Goal: Information Seeking & Learning: Compare options

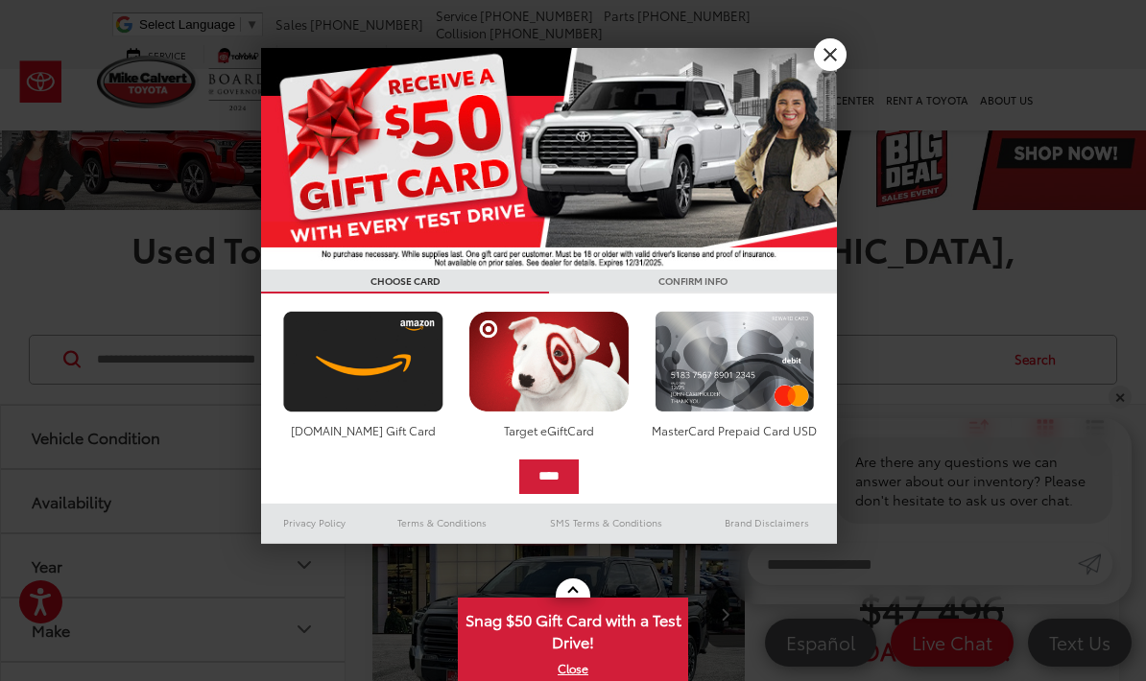
click at [824, 54] on link "X" at bounding box center [830, 54] width 33 height 33
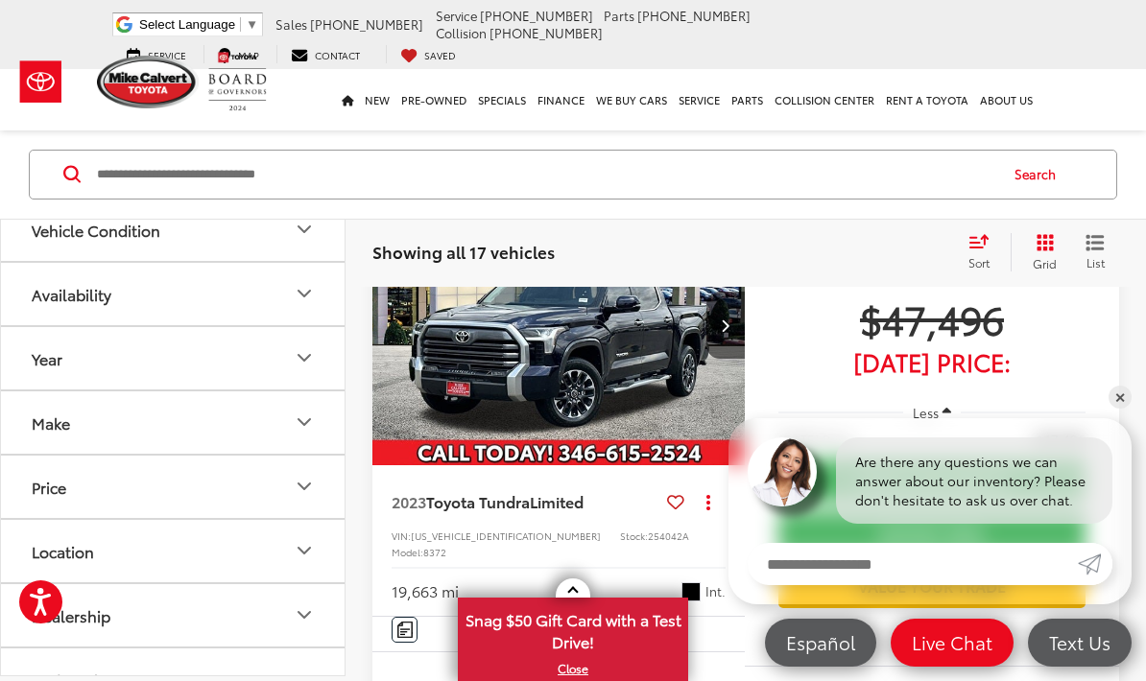
scroll to position [297, 0]
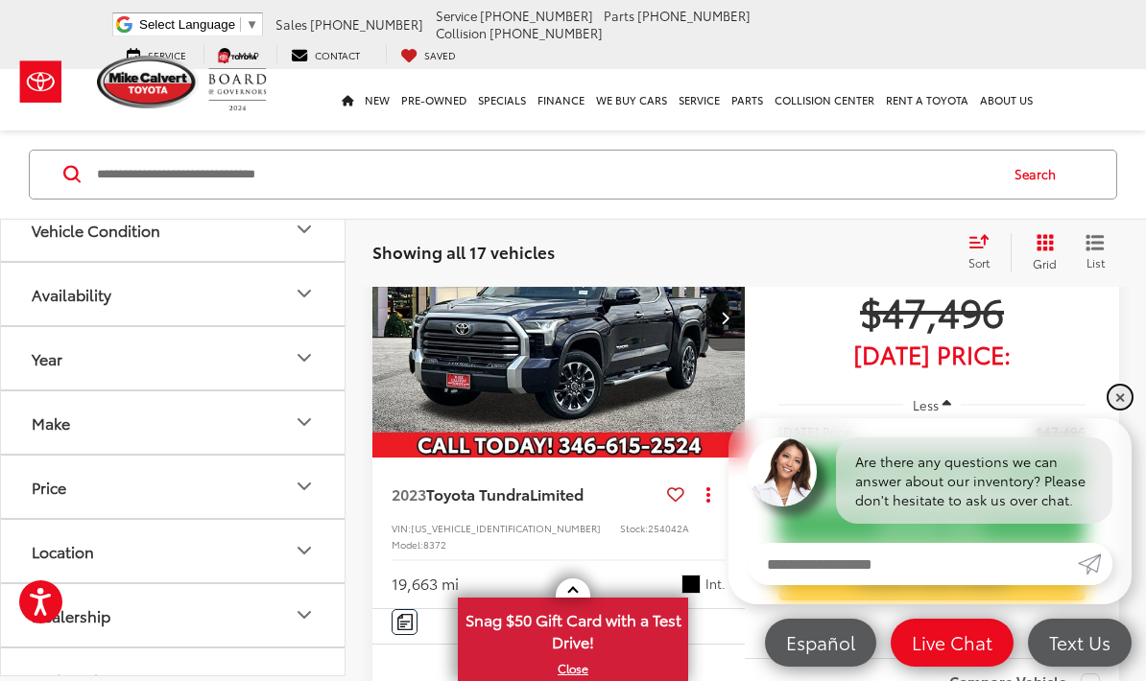
click at [1118, 409] on link "✕" at bounding box center [1119, 397] width 23 height 23
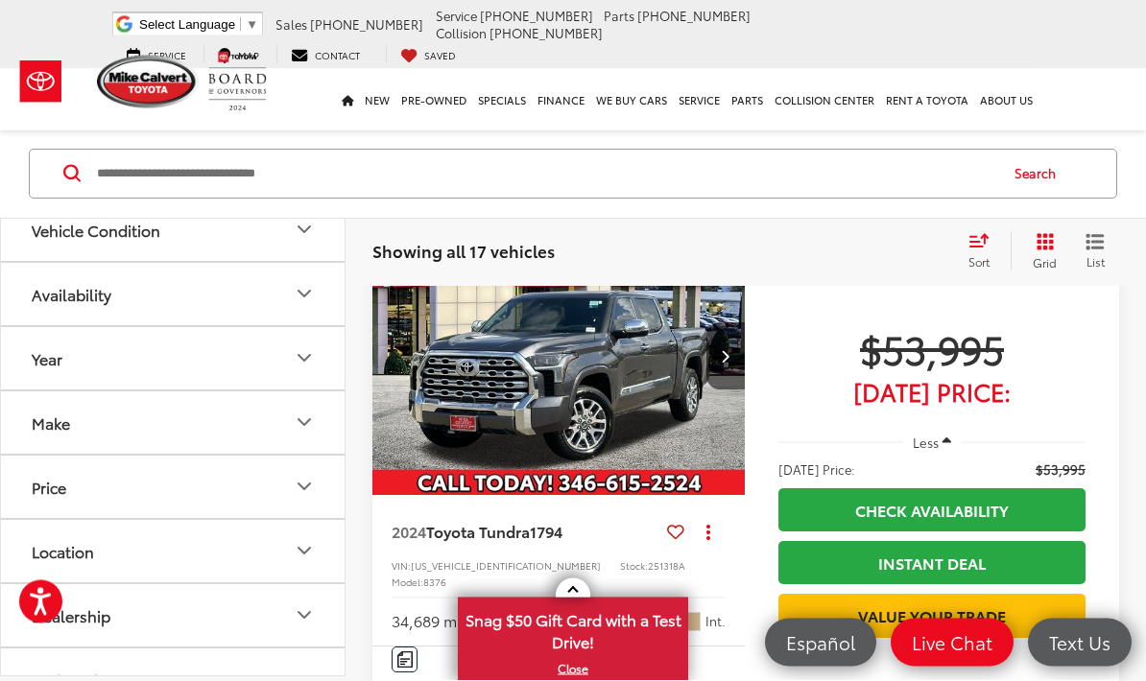
scroll to position [846, 0]
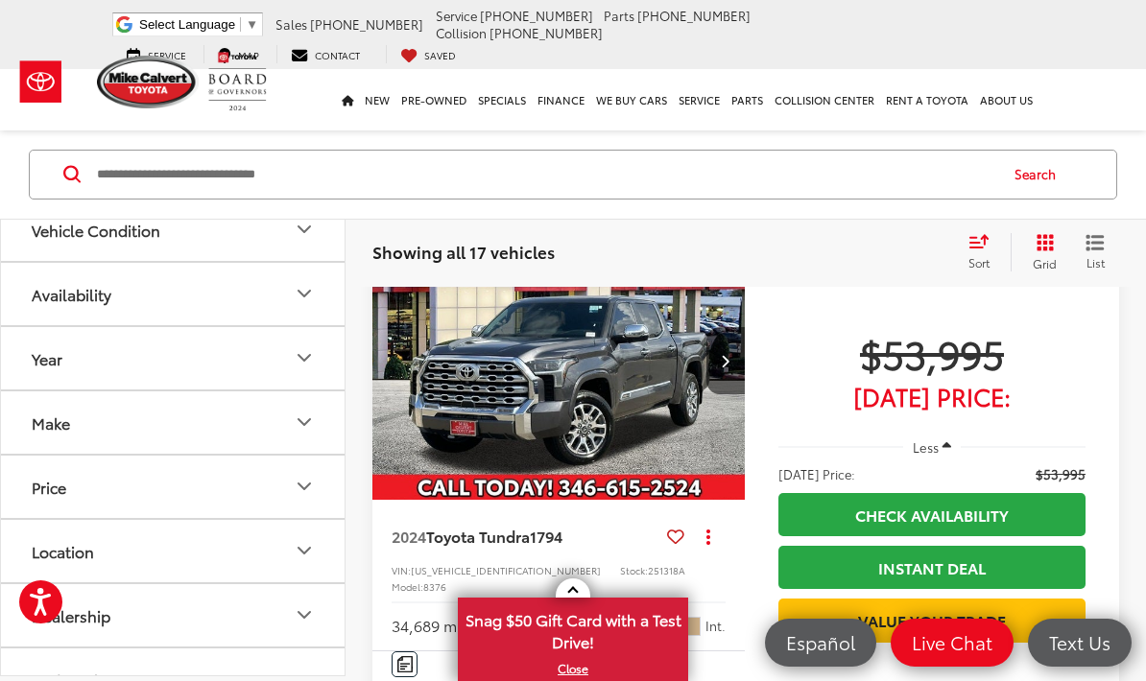
click at [975, 493] on link "Check Availability" at bounding box center [931, 514] width 307 height 43
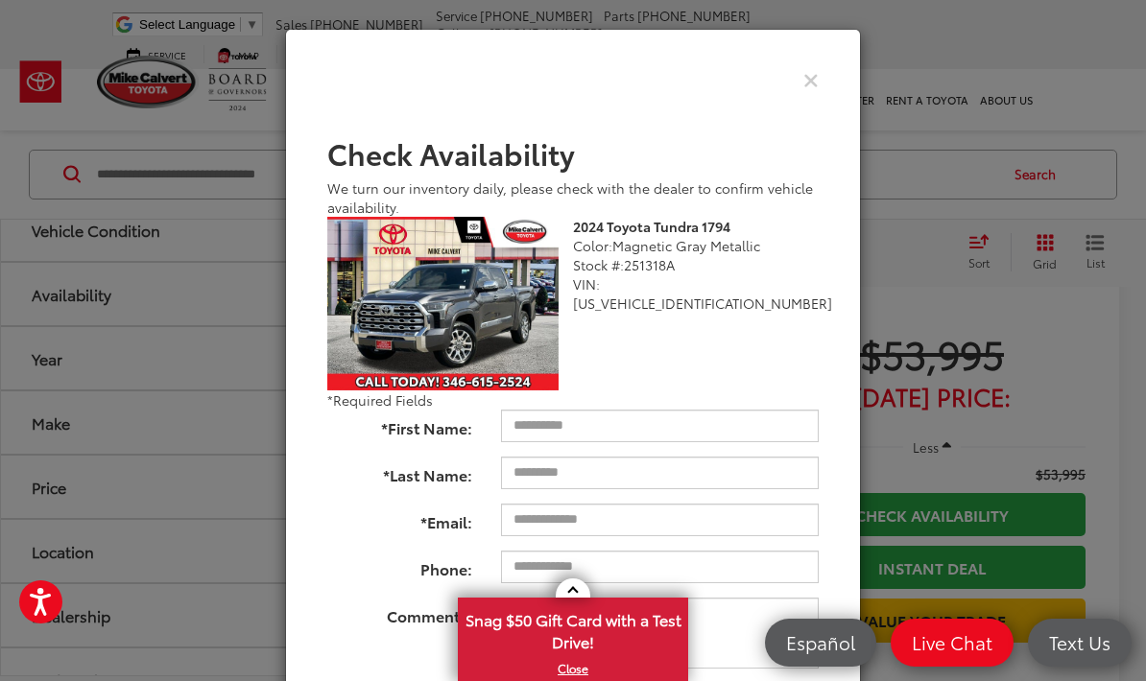
click at [1044, 273] on div "Check Availability We turn our inventory daily, please check with the dealer to…" at bounding box center [573, 340] width 1146 height 681
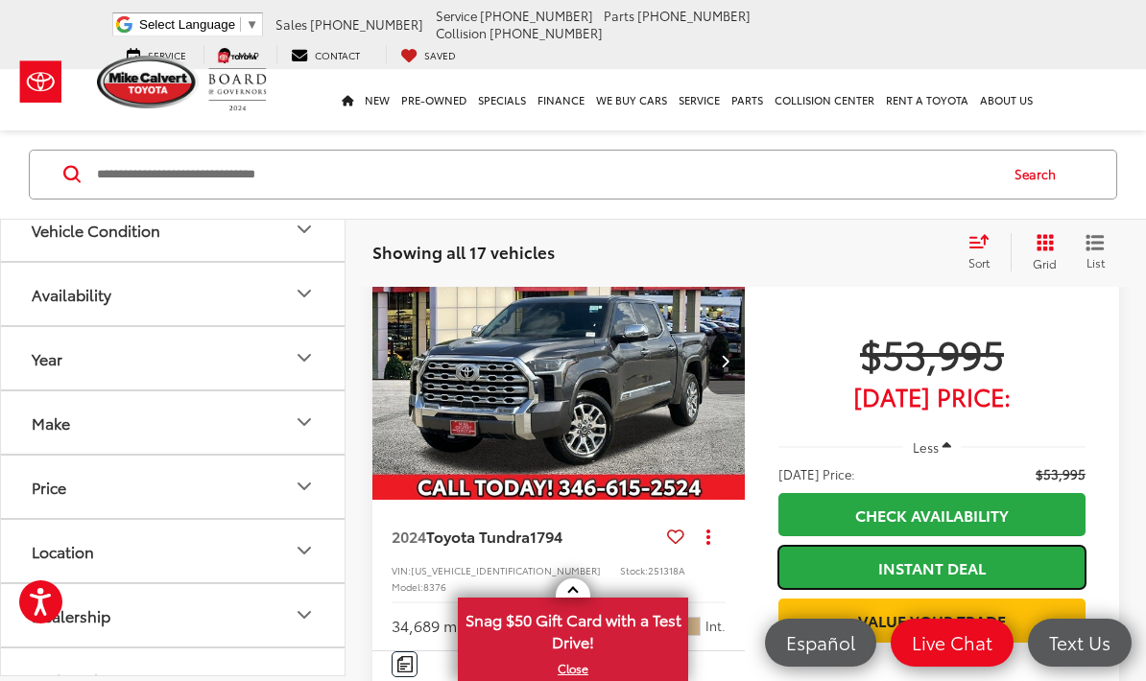
click at [940, 546] on link "Instant Deal" at bounding box center [931, 567] width 307 height 43
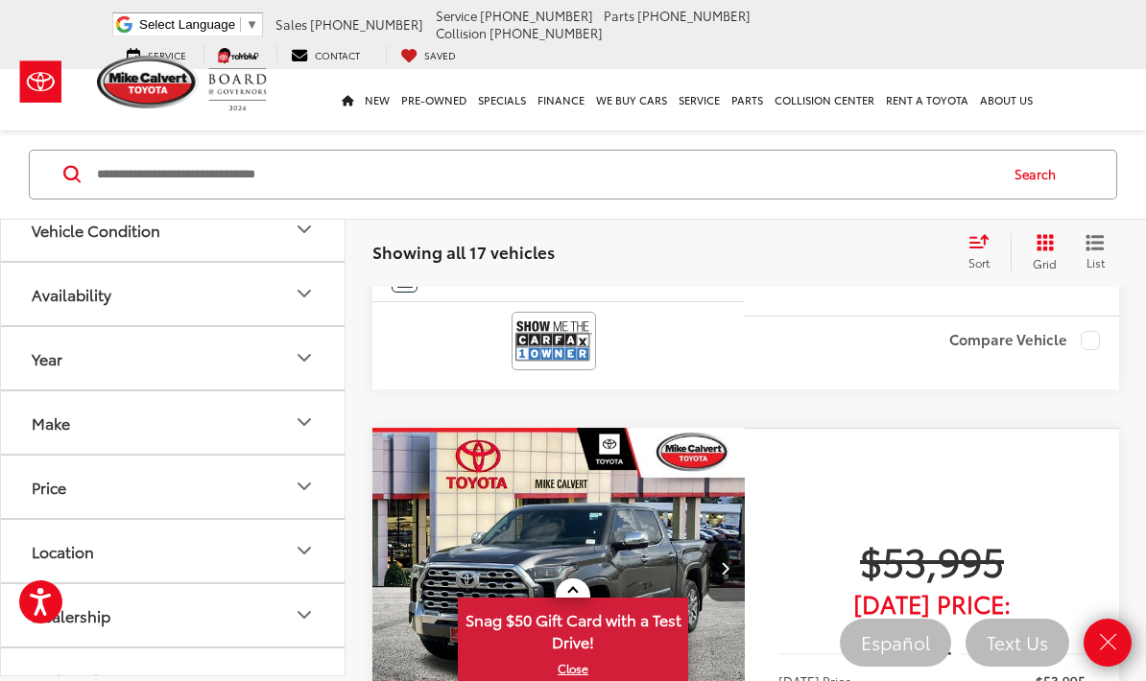
scroll to position [638, 0]
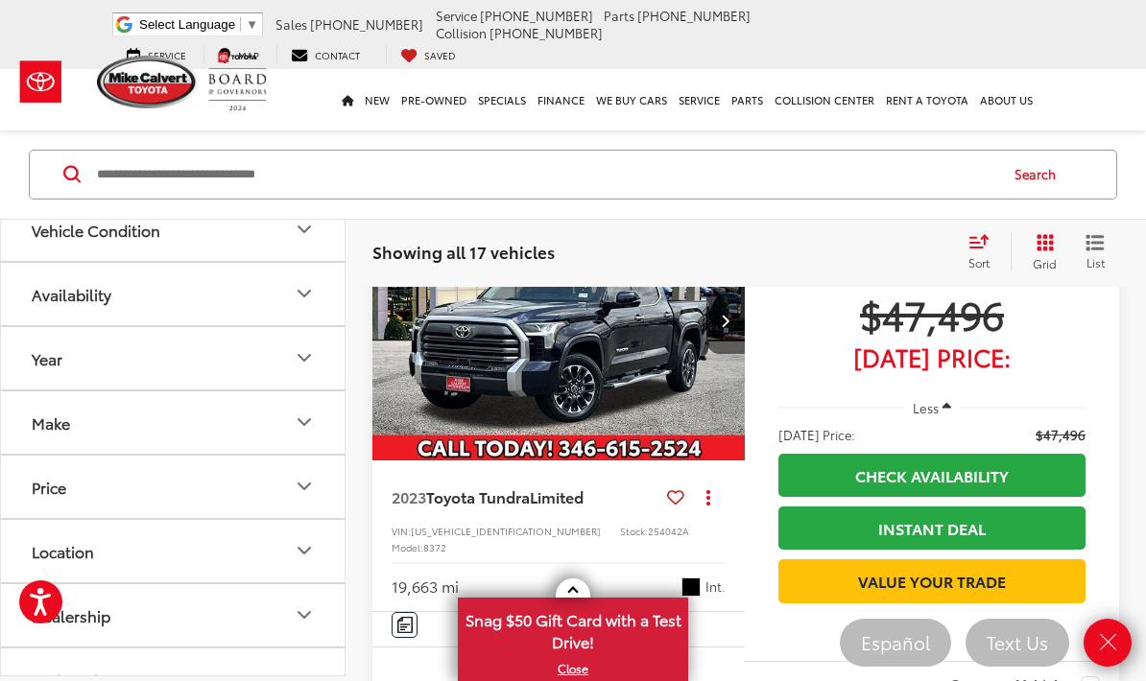
scroll to position [370, 0]
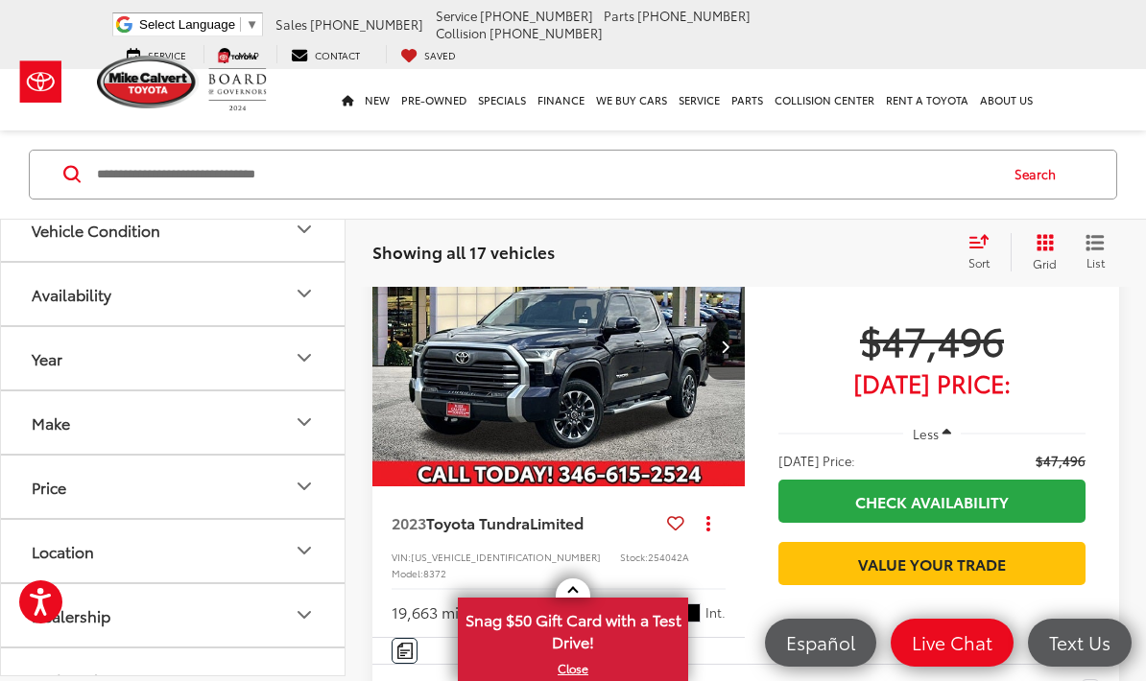
scroll to position [270, 0]
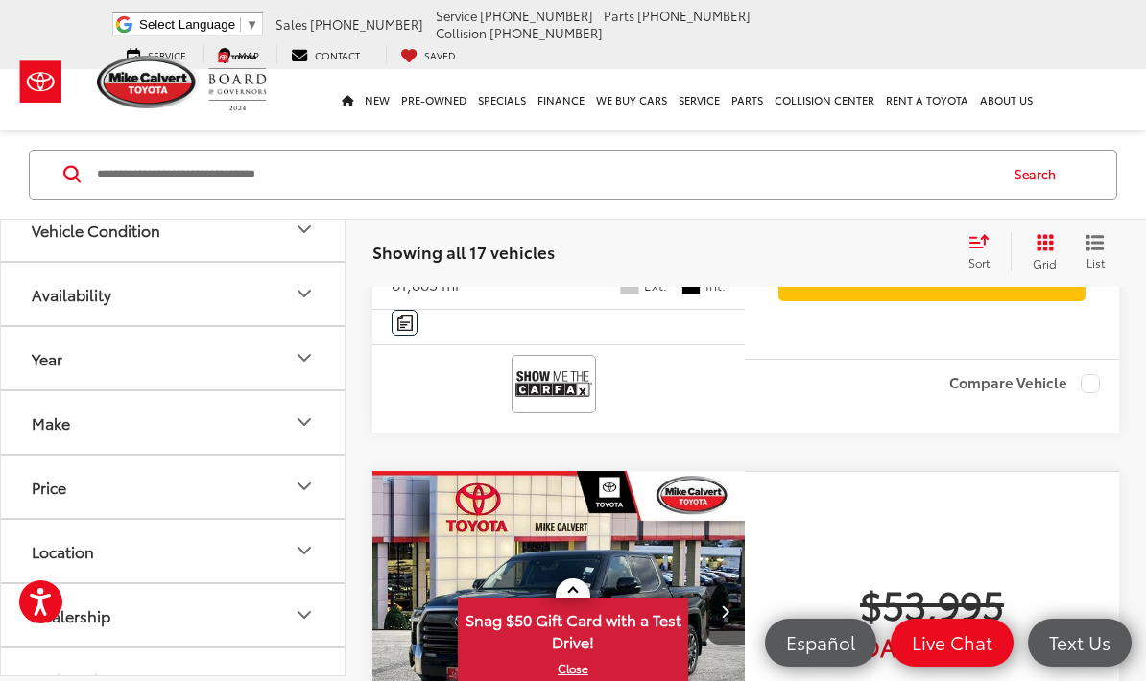
scroll to position [1781, 0]
click at [321, 680] on button "Body Style" at bounding box center [173, 680] width 345 height 62
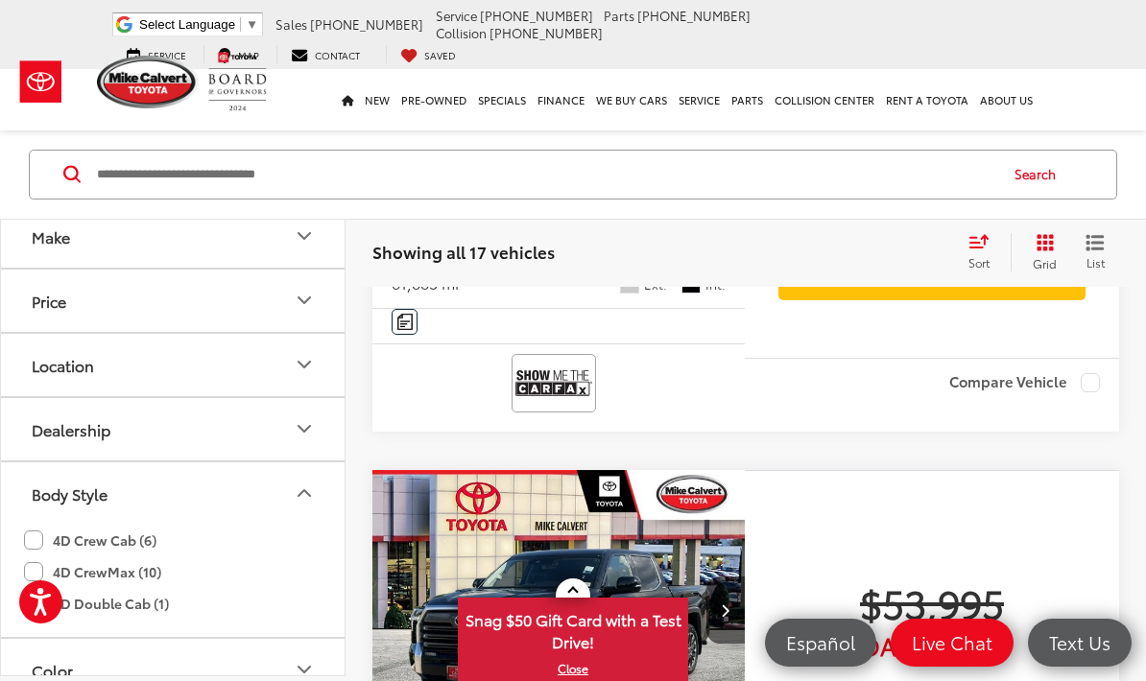
scroll to position [177, 0]
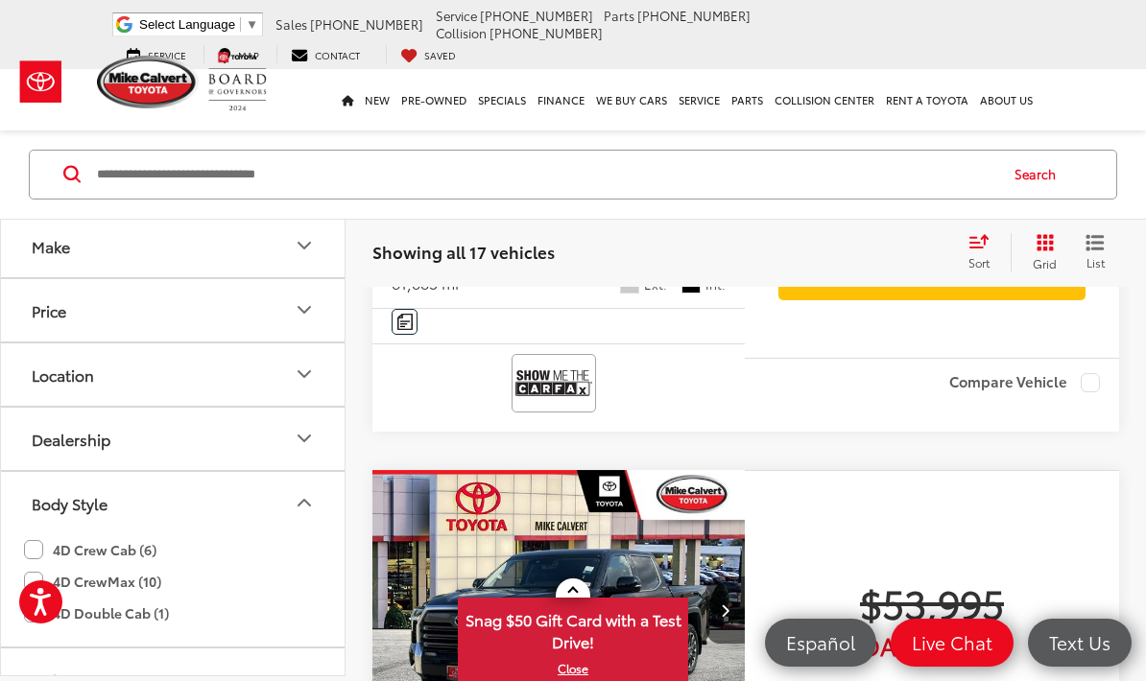
click at [127, 584] on label "4D CrewMax (10)" at bounding box center [92, 582] width 137 height 32
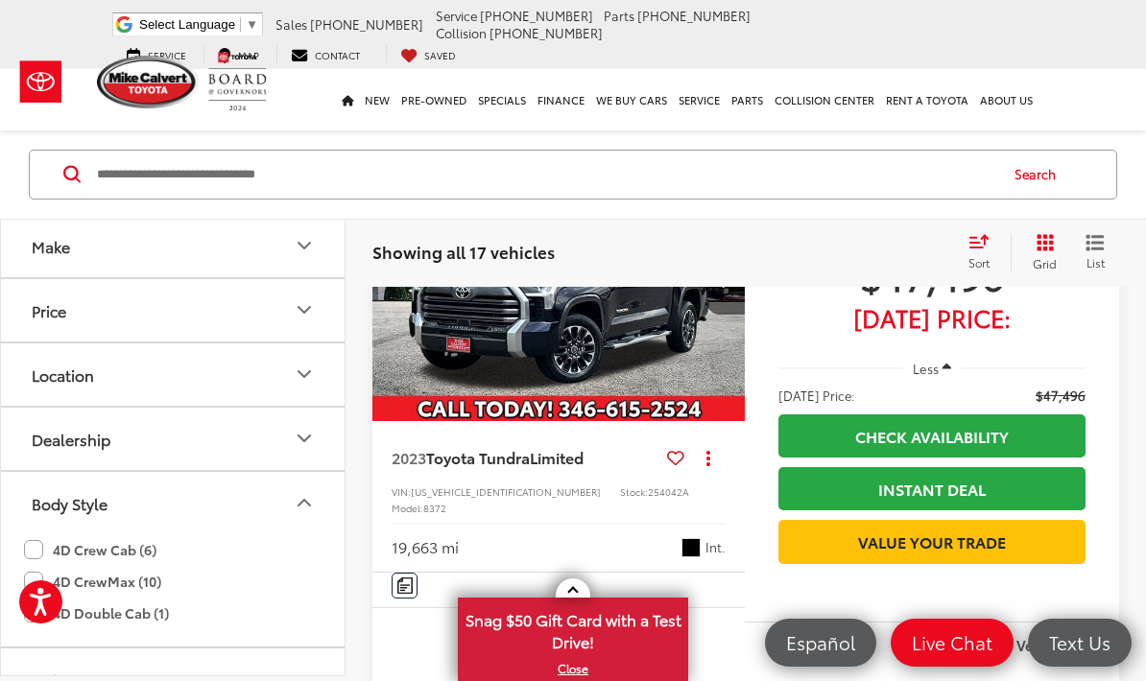
scroll to position [147, 0]
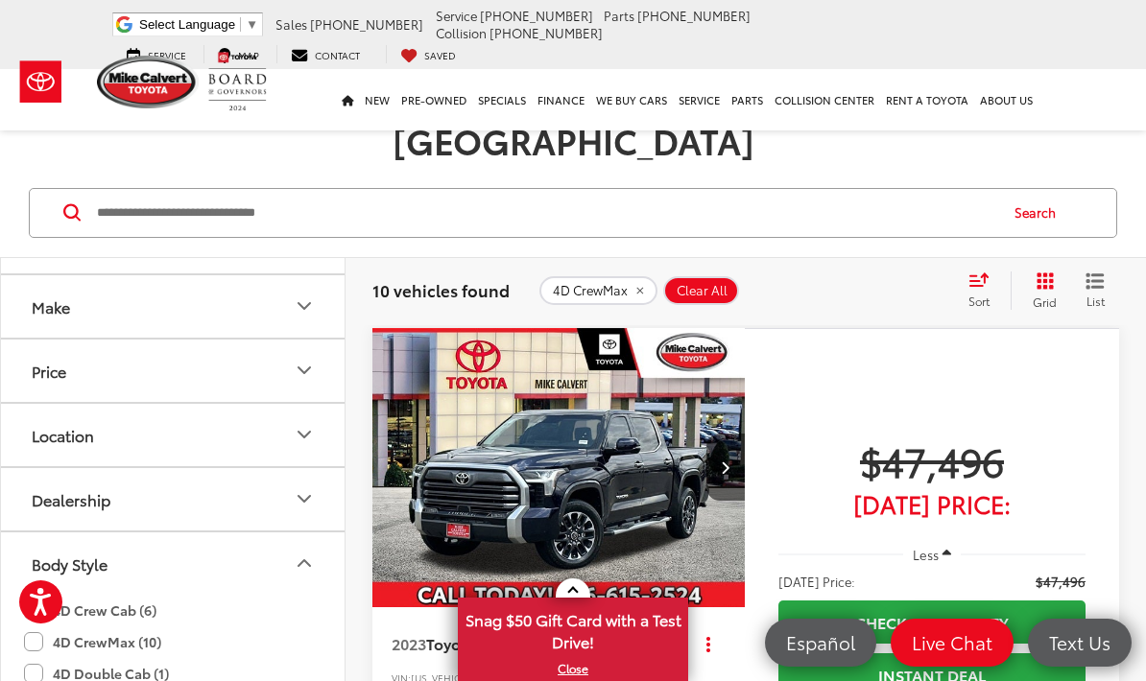
click at [299, 432] on icon "Location" at bounding box center [304, 435] width 12 height 6
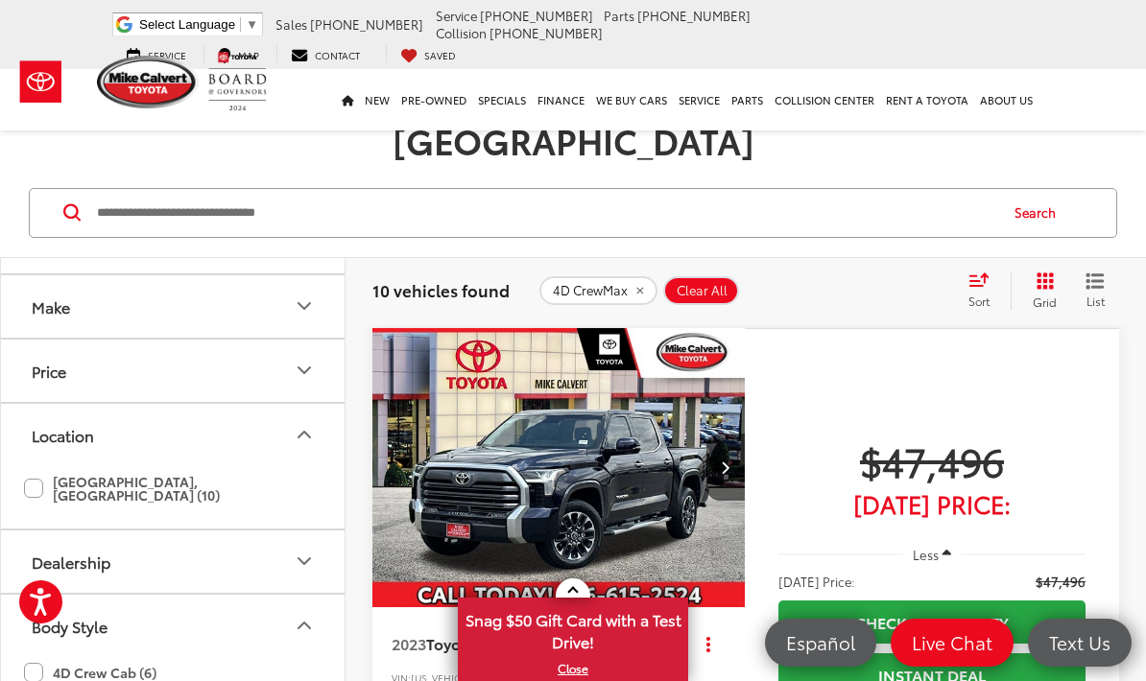
click at [30, 466] on label "Houston, TX (10)" at bounding box center [172, 488] width 297 height 45
click at [273, 531] on button "Dealership" at bounding box center [173, 562] width 345 height 62
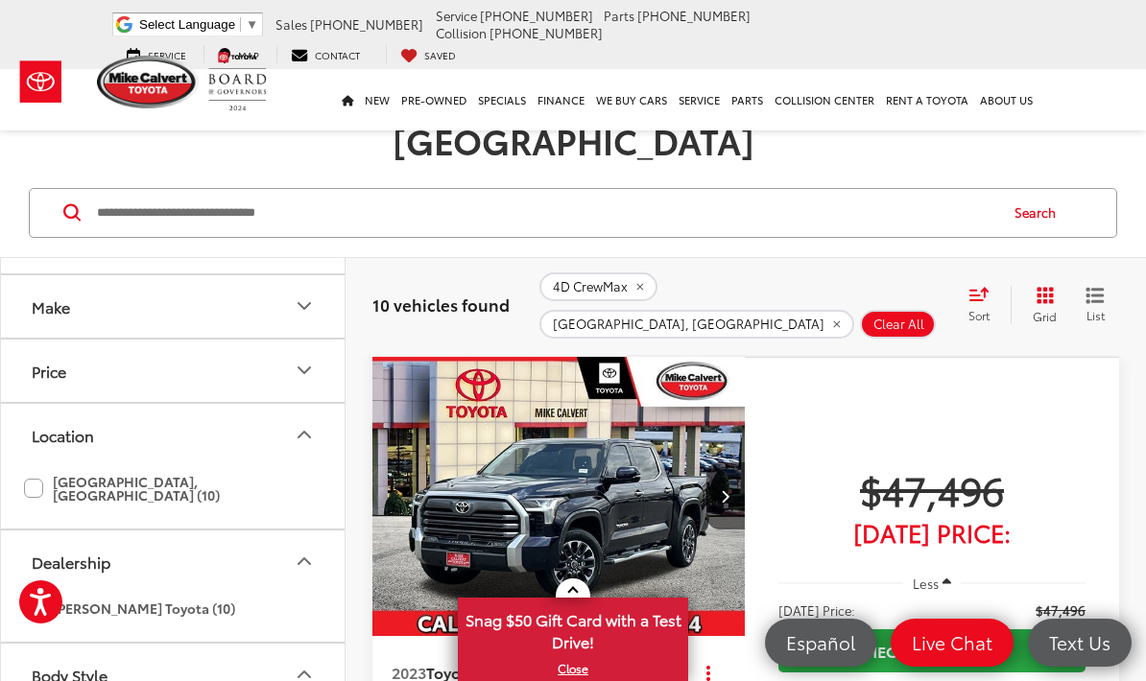
click at [310, 295] on icon "Make" at bounding box center [304, 306] width 23 height 23
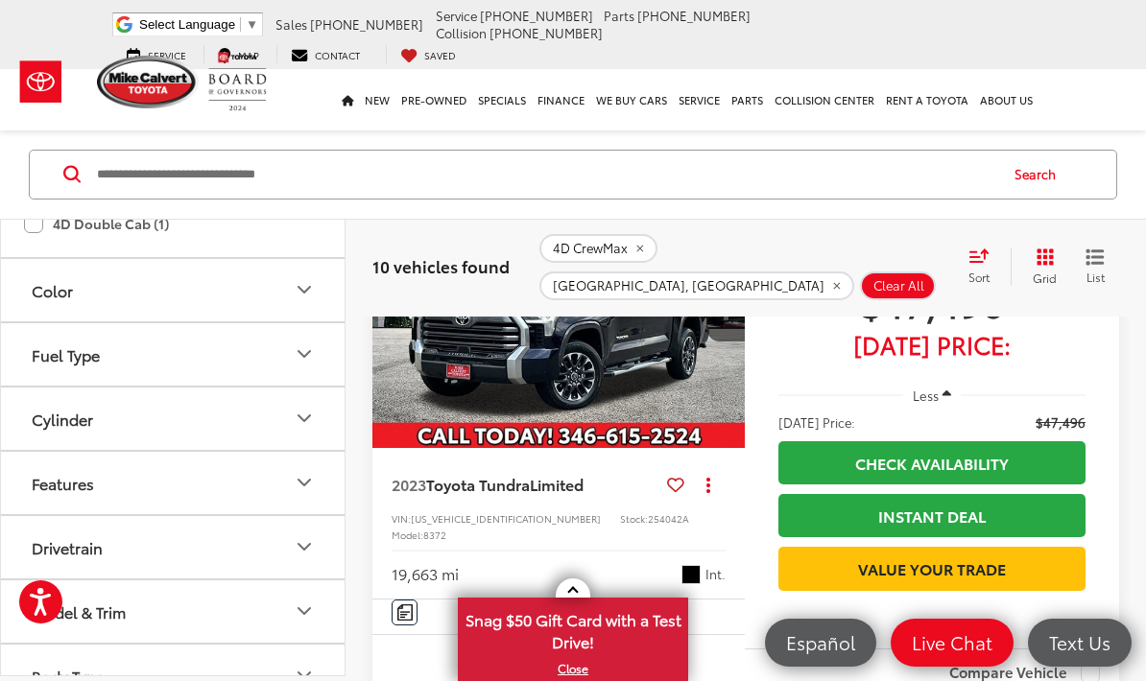
scroll to position [342, 0]
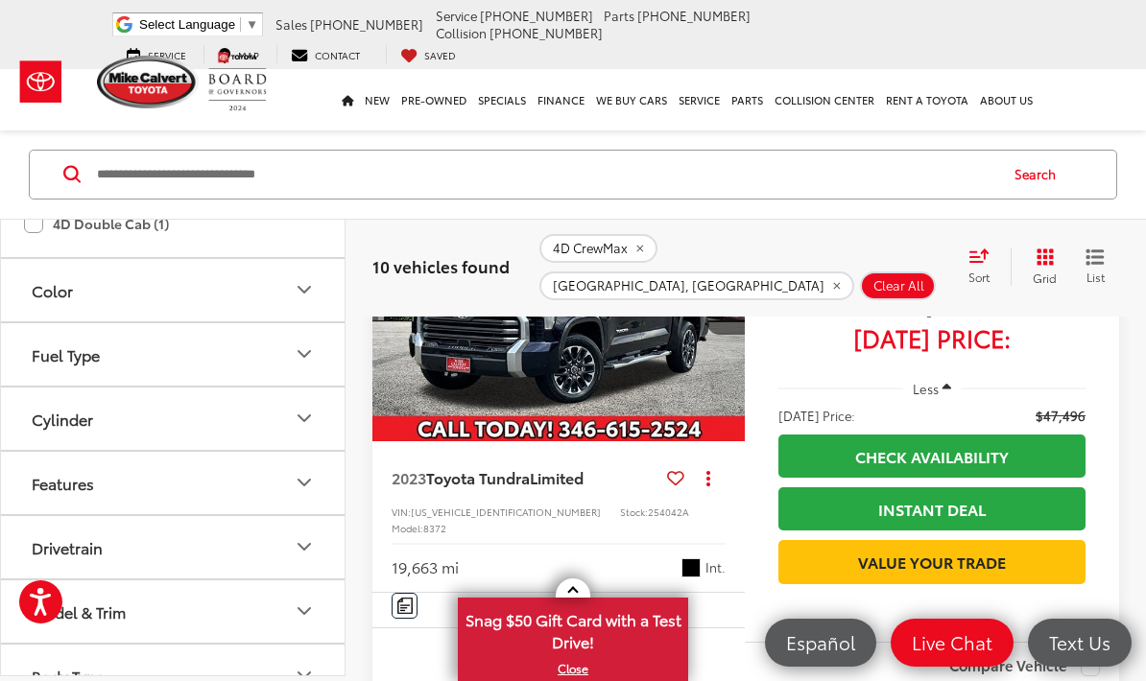
click at [279, 643] on button "Model & Trim" at bounding box center [173, 612] width 345 height 62
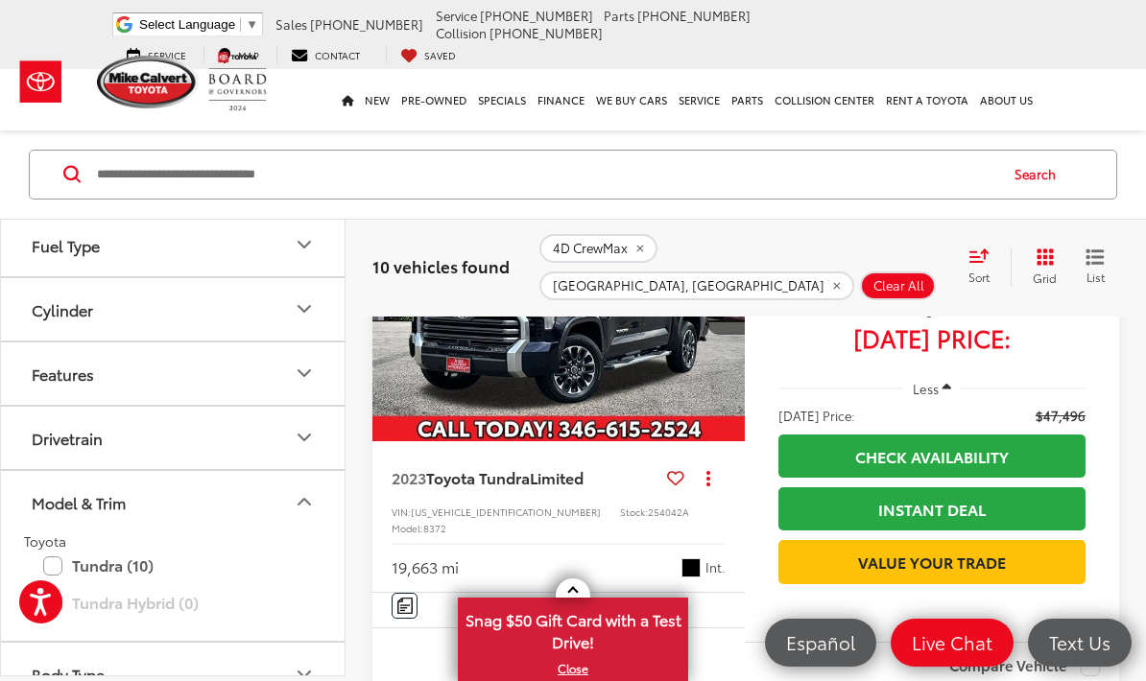
scroll to position [849, 0]
click at [59, 585] on label "Tundra (10)" at bounding box center [172, 569] width 259 height 34
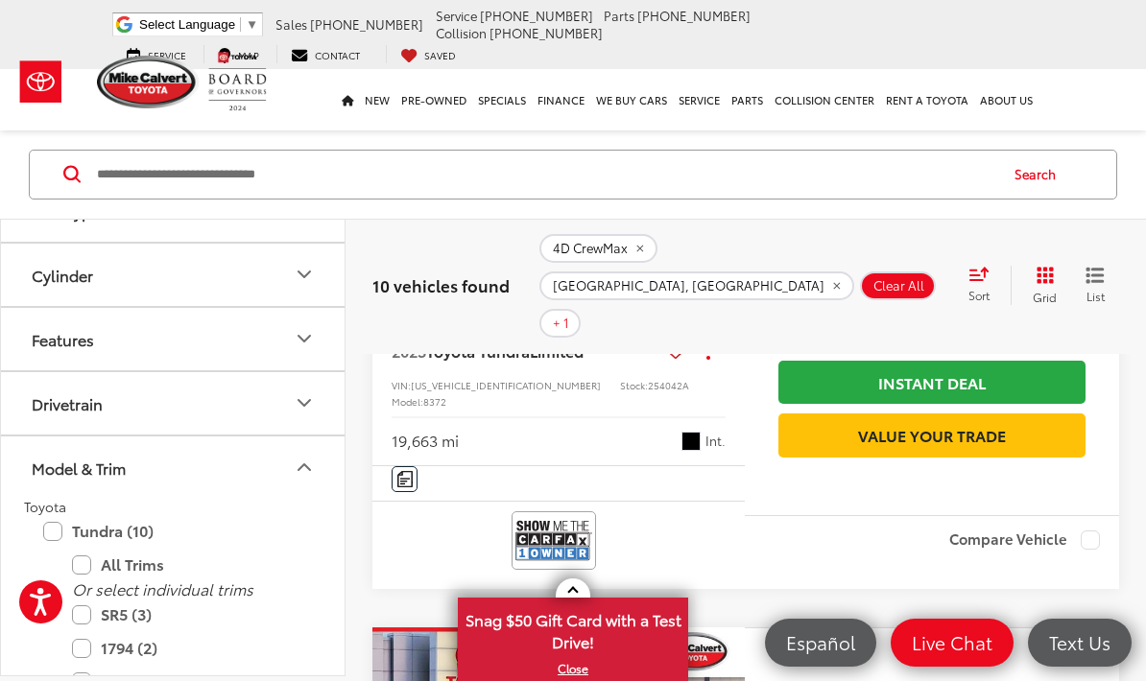
scroll to position [511, 0]
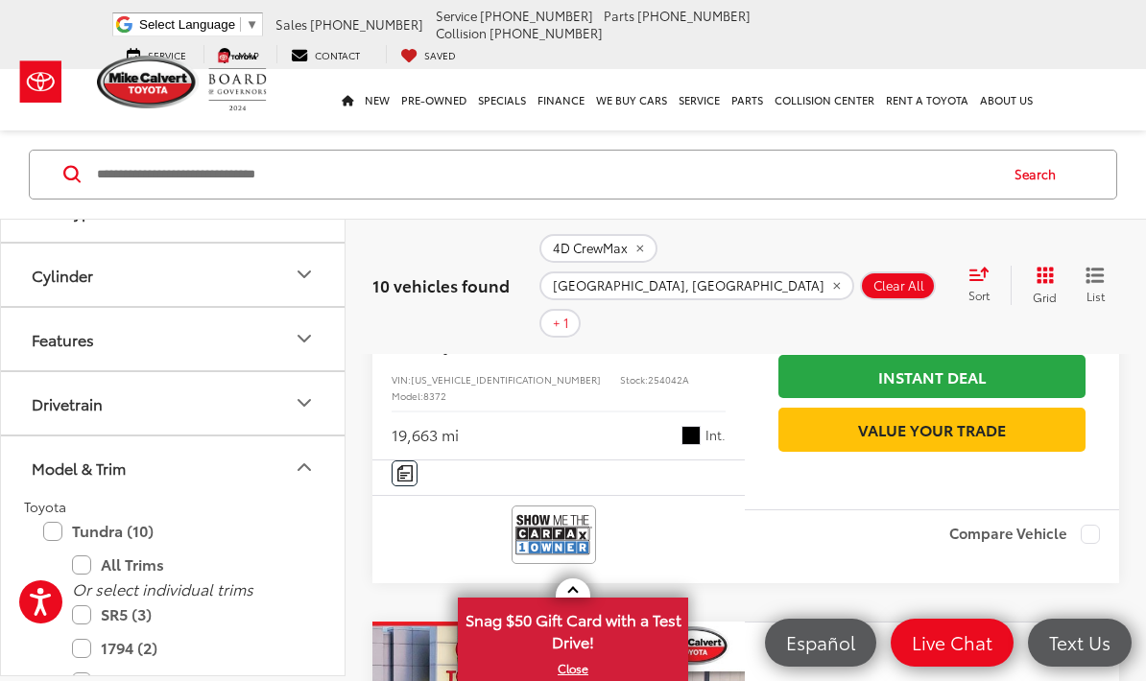
click at [82, 680] on label "Limited (2)" at bounding box center [187, 683] width 230 height 34
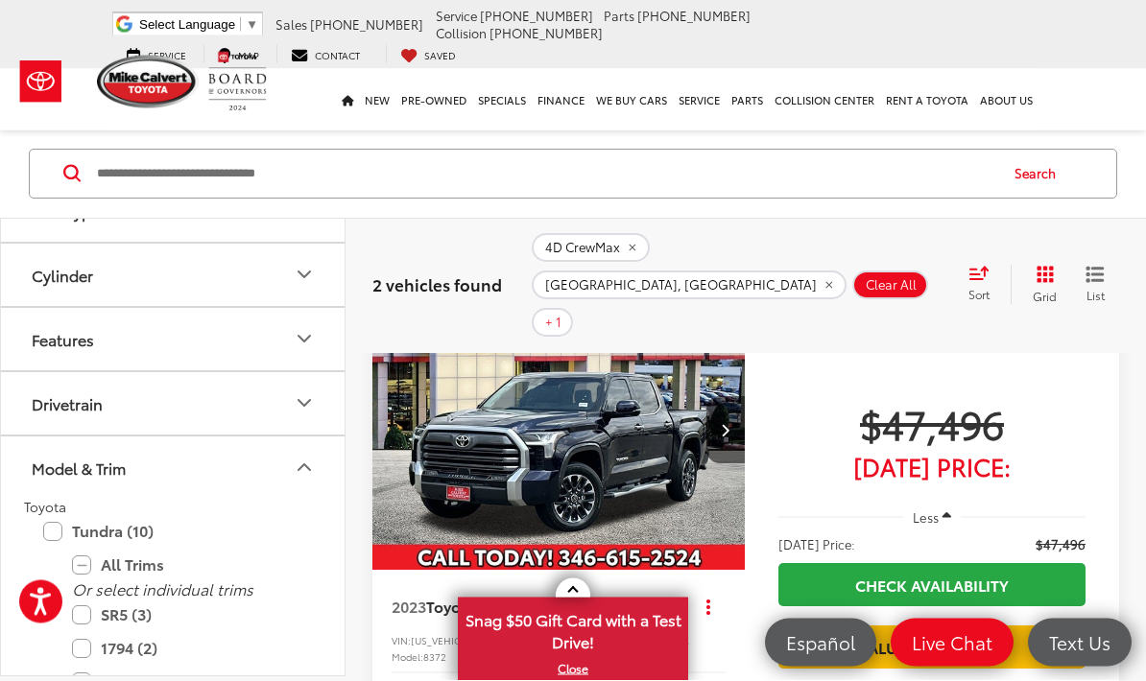
scroll to position [327, 0]
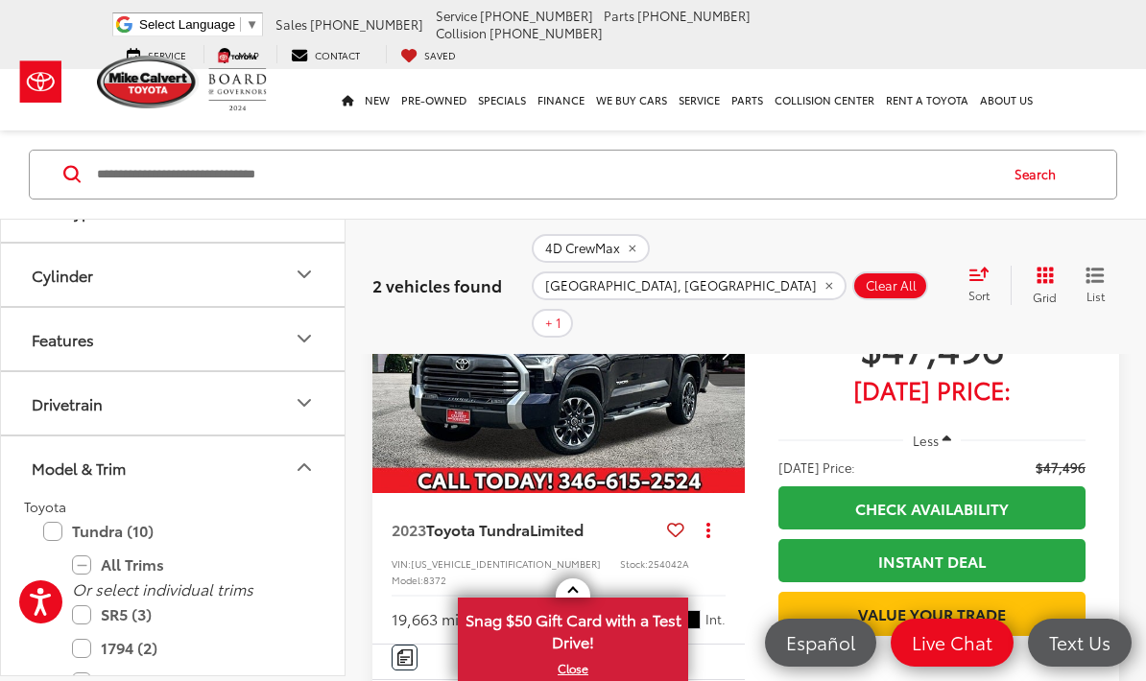
click at [81, 666] on label "1794 (2)" at bounding box center [187, 649] width 230 height 34
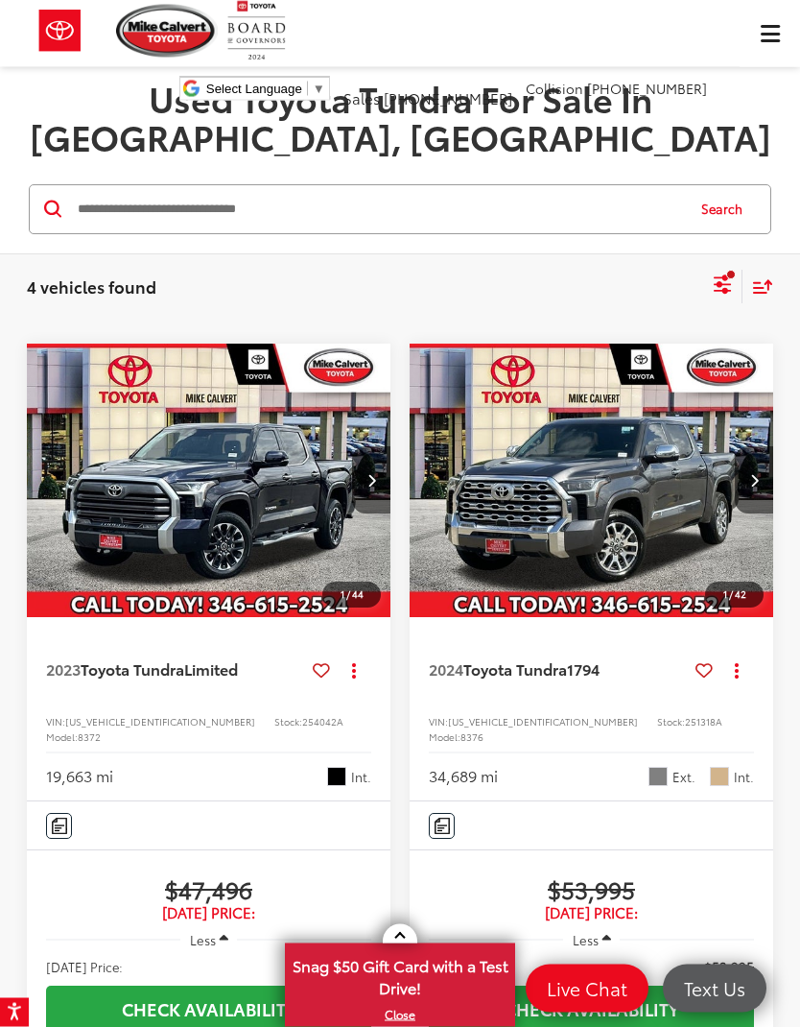
scroll to position [83, 0]
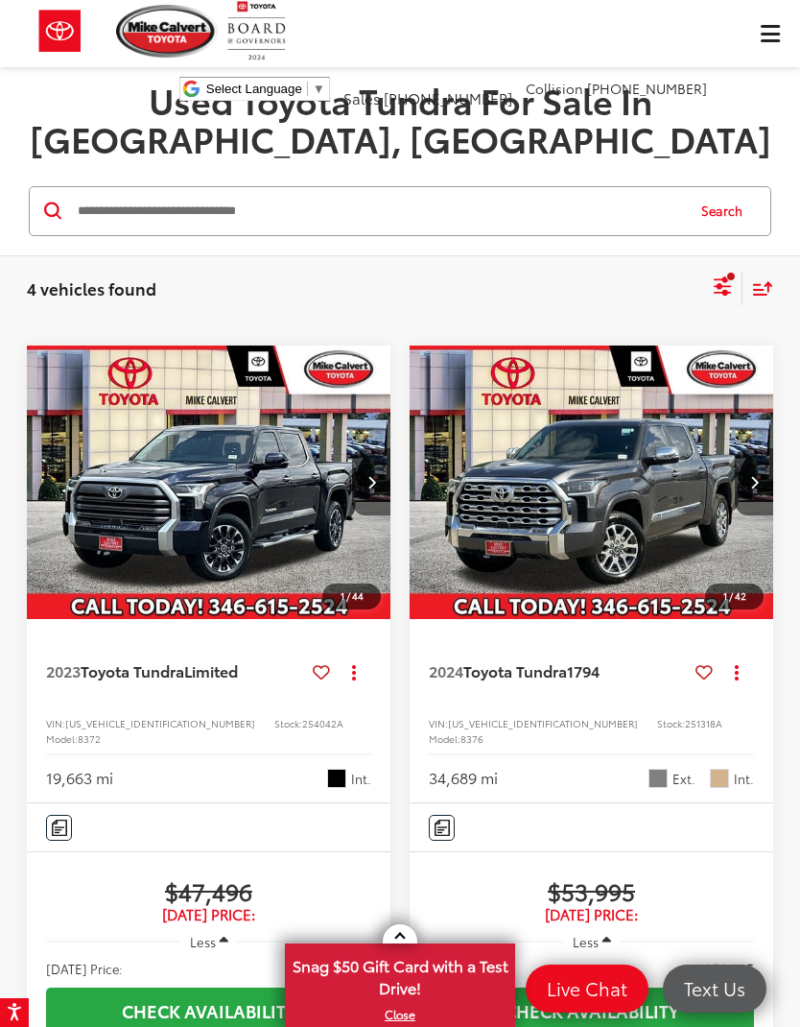
click at [301, 457] on img "2023 Toyota Tundra Limited 0" at bounding box center [209, 482] width 367 height 275
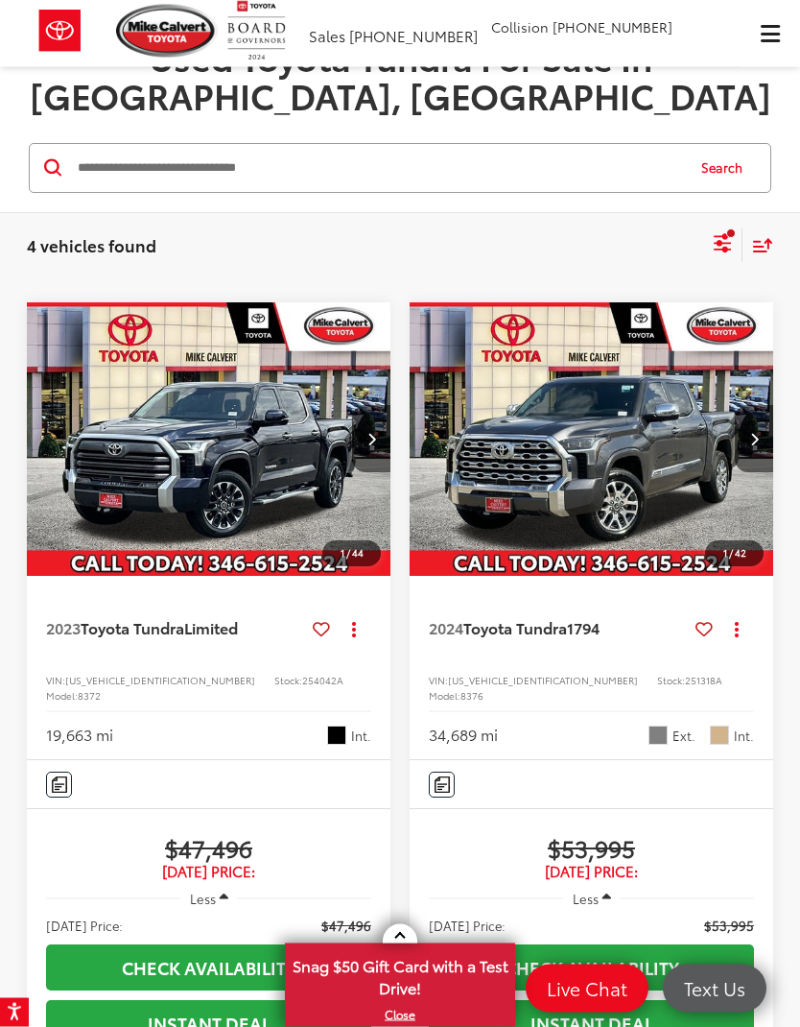
scroll to position [0, 0]
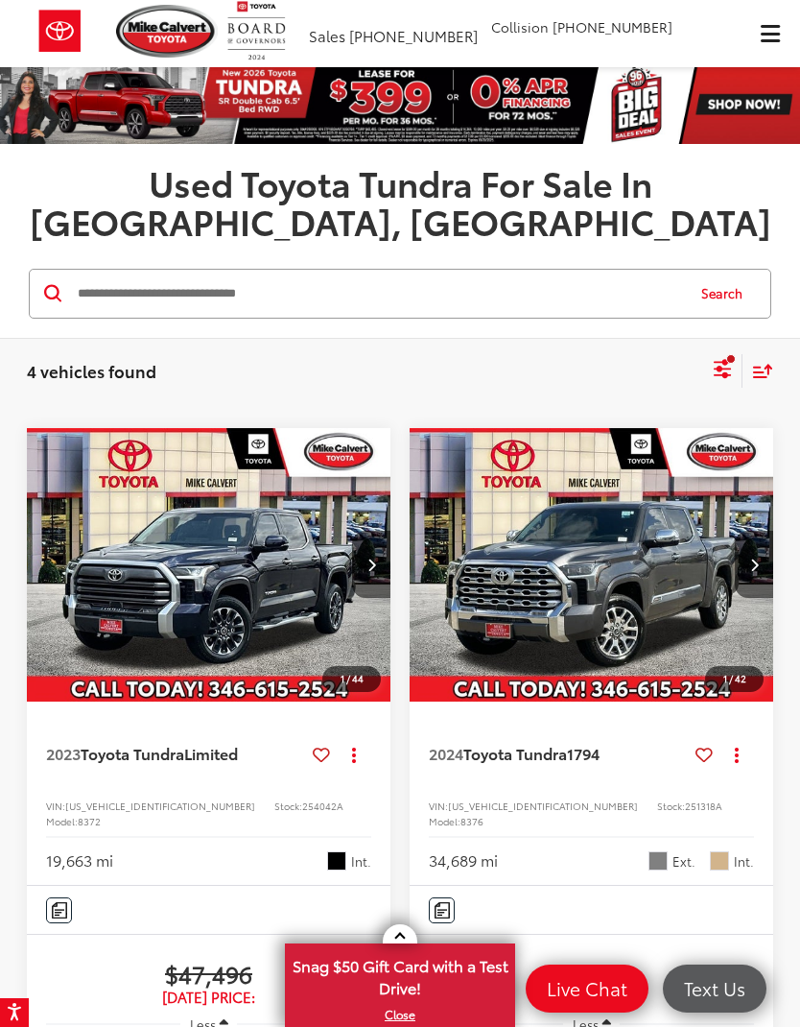
click at [659, 537] on img "2024 Toyota Tundra 1794 0" at bounding box center [592, 565] width 367 height 275
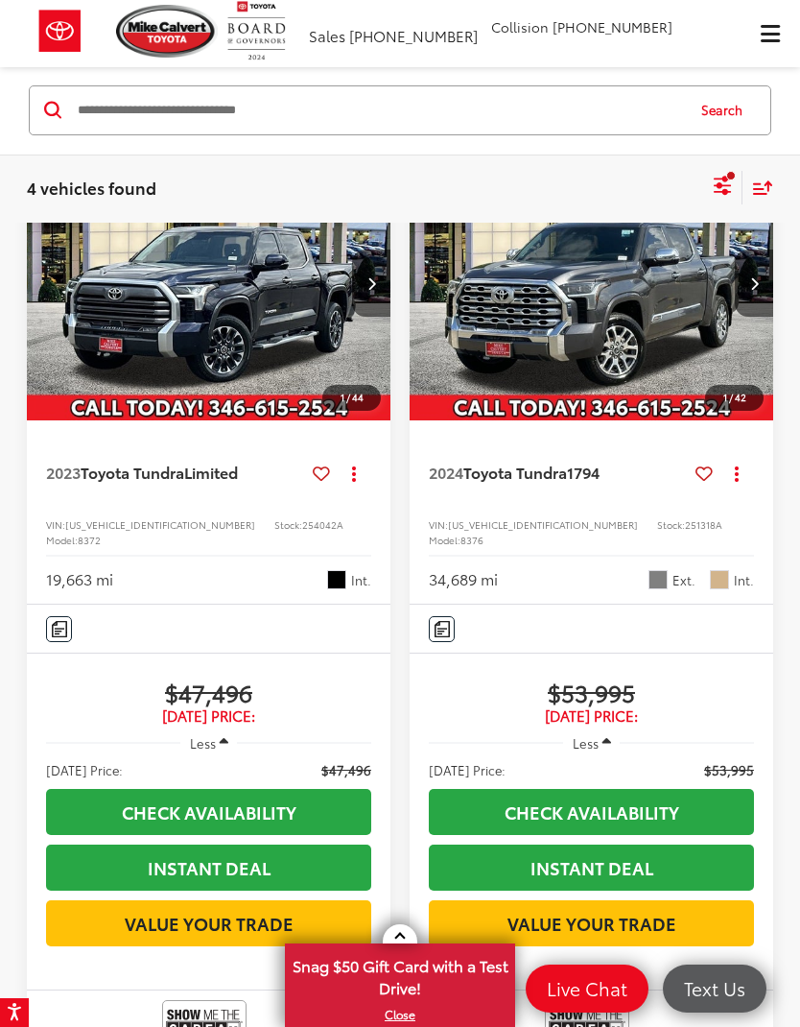
scroll to position [269, 0]
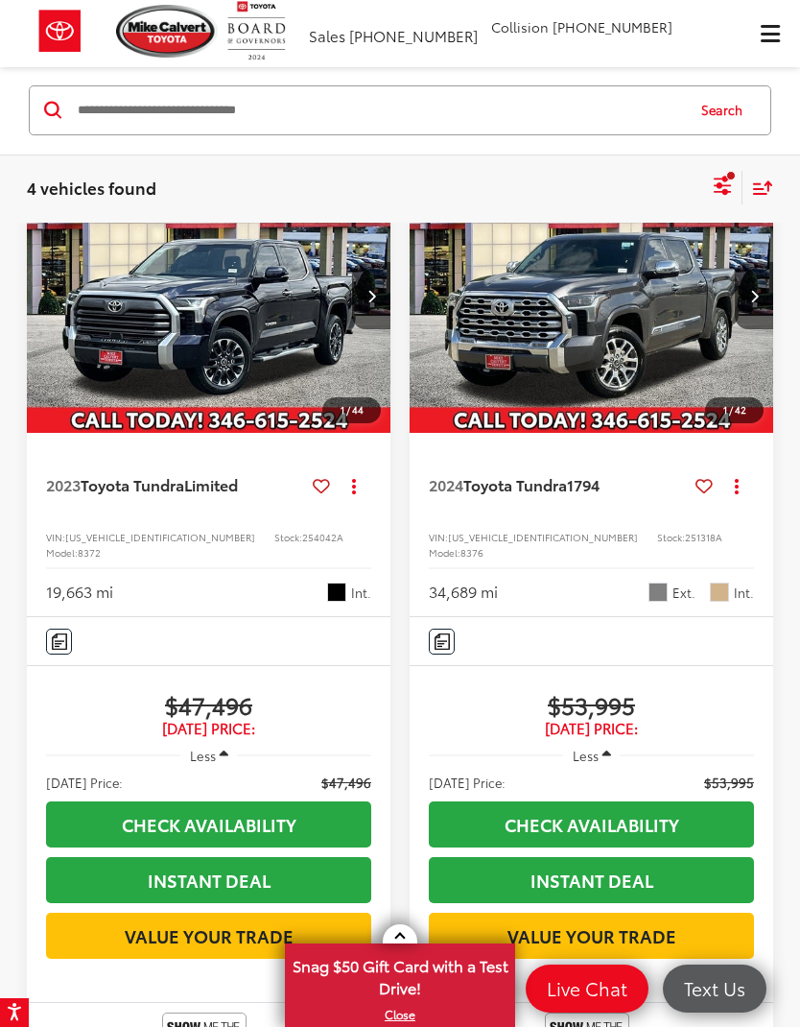
click at [172, 473] on span "Toyota Tundra" at bounding box center [133, 484] width 104 height 22
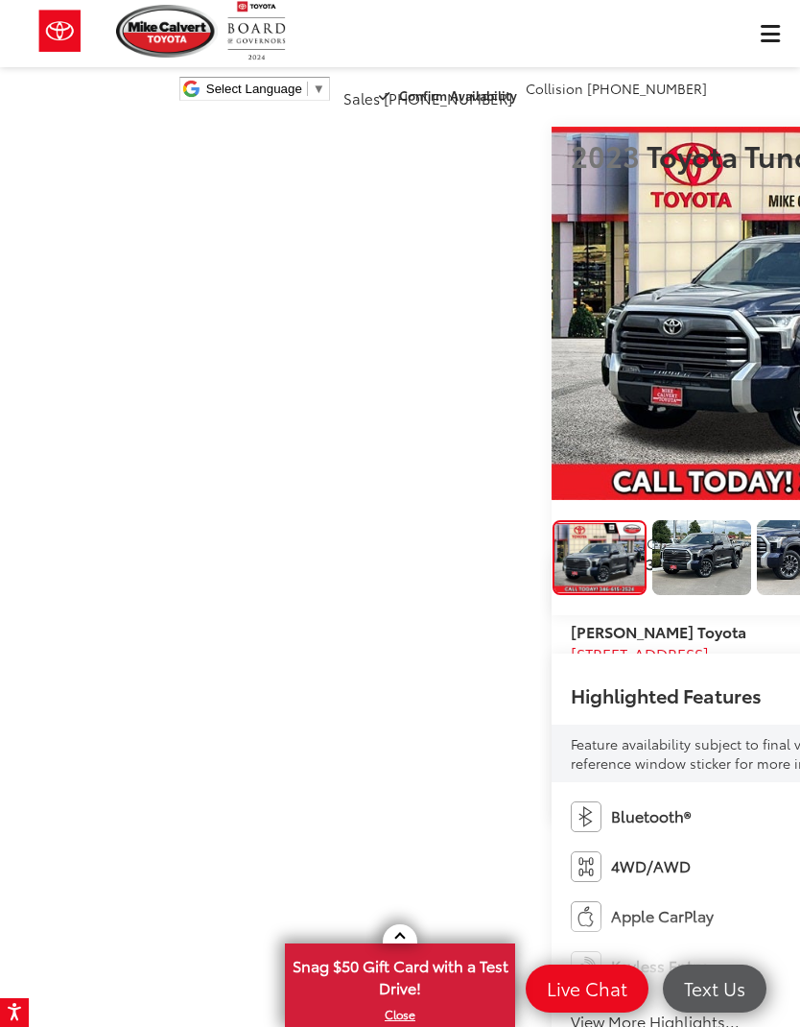
click at [652, 593] on img "Expand Photo 1" at bounding box center [702, 557] width 100 height 75
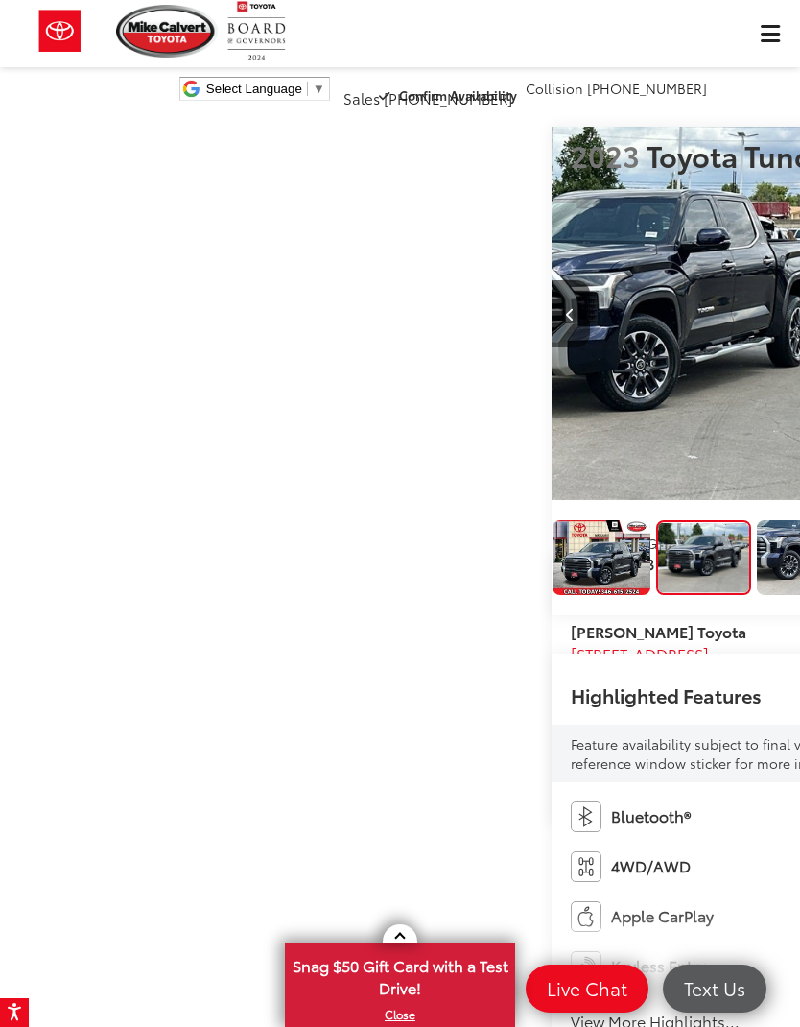
scroll to position [0, 800]
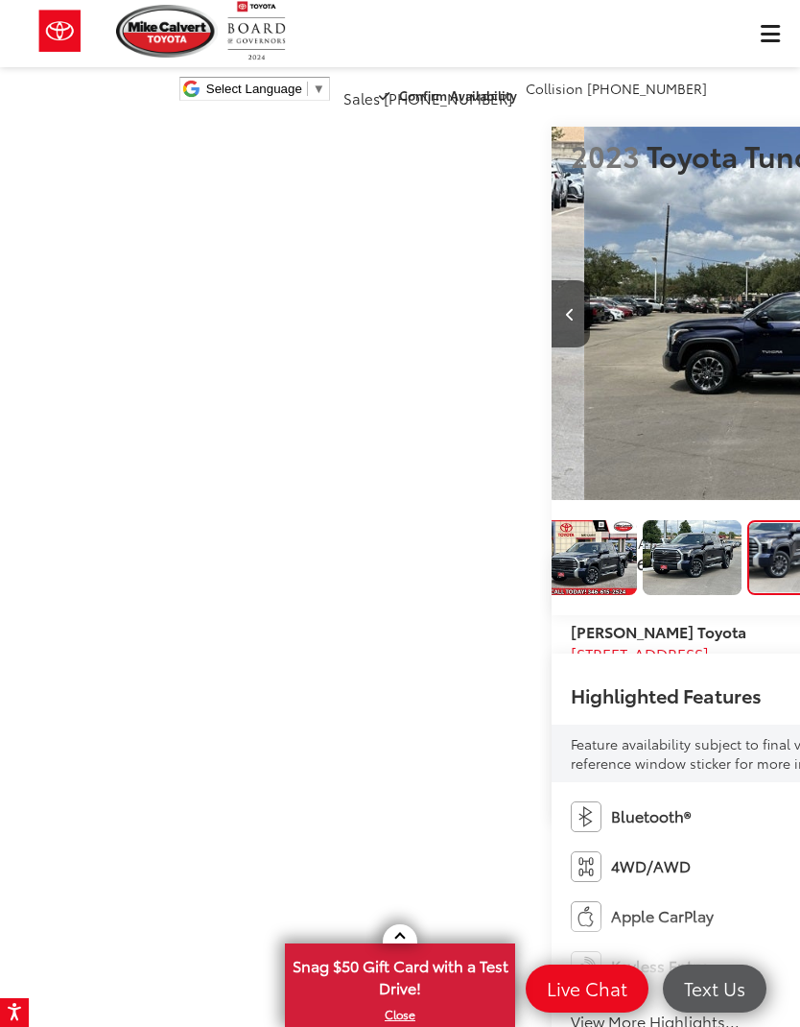
scroll to position [0, 1601]
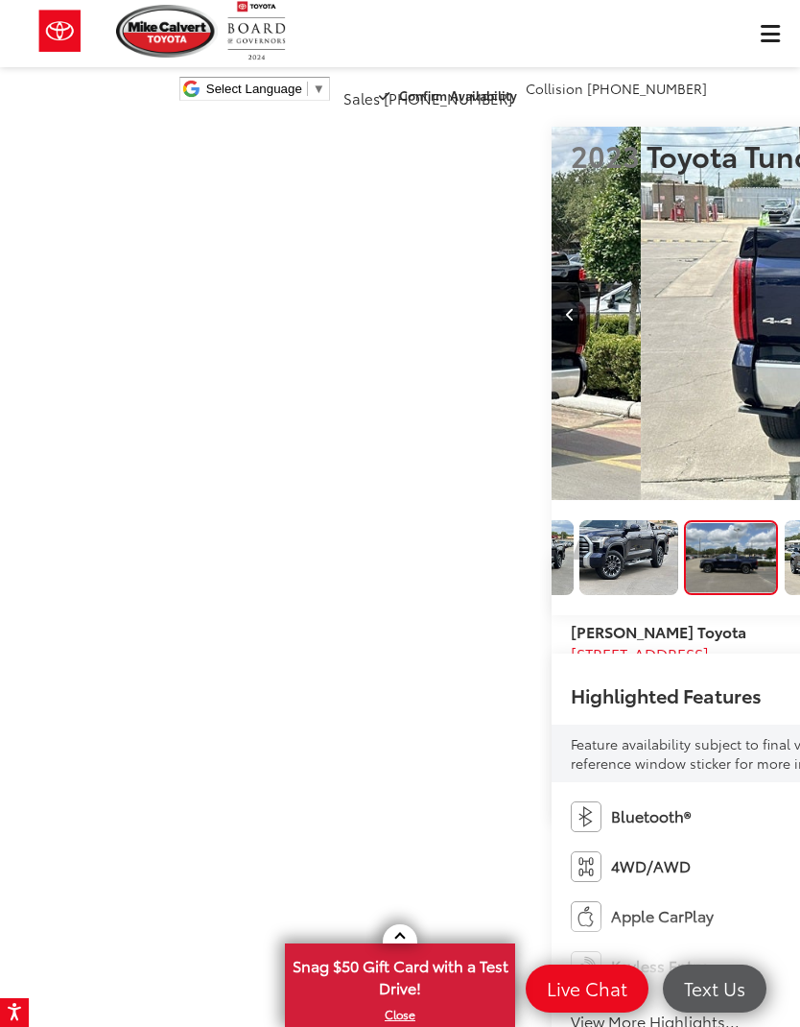
scroll to position [0, 181]
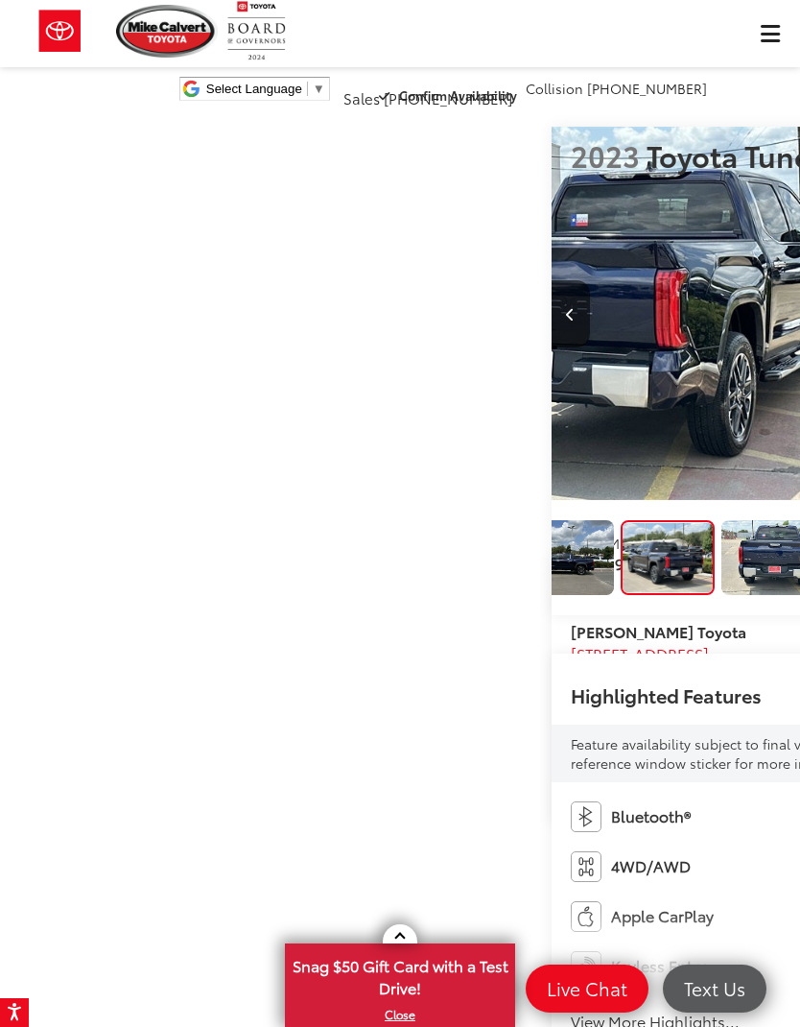
scroll to position [0, 349]
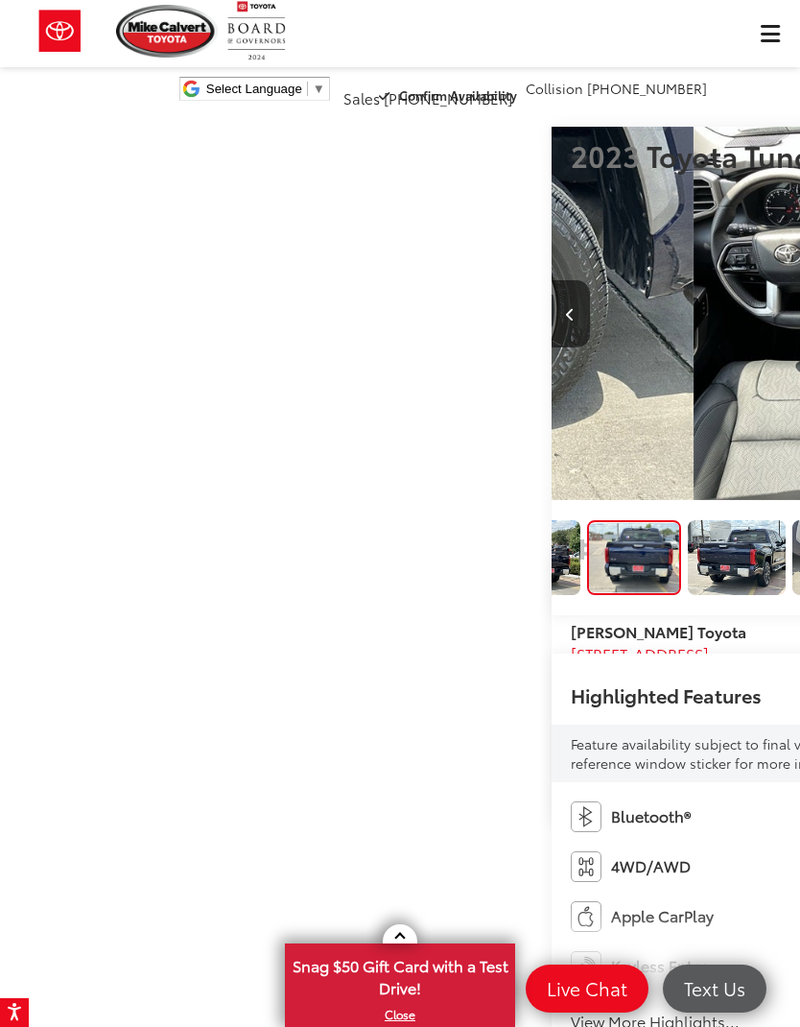
scroll to position [0, 4002]
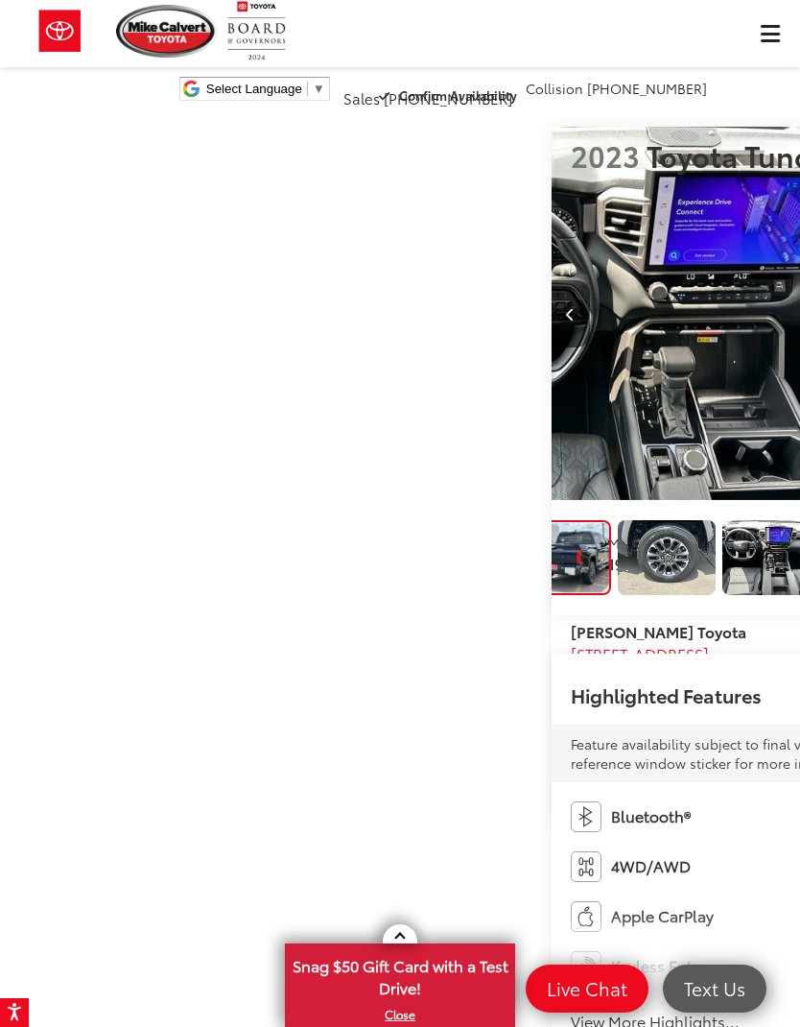
scroll to position [0, 4802]
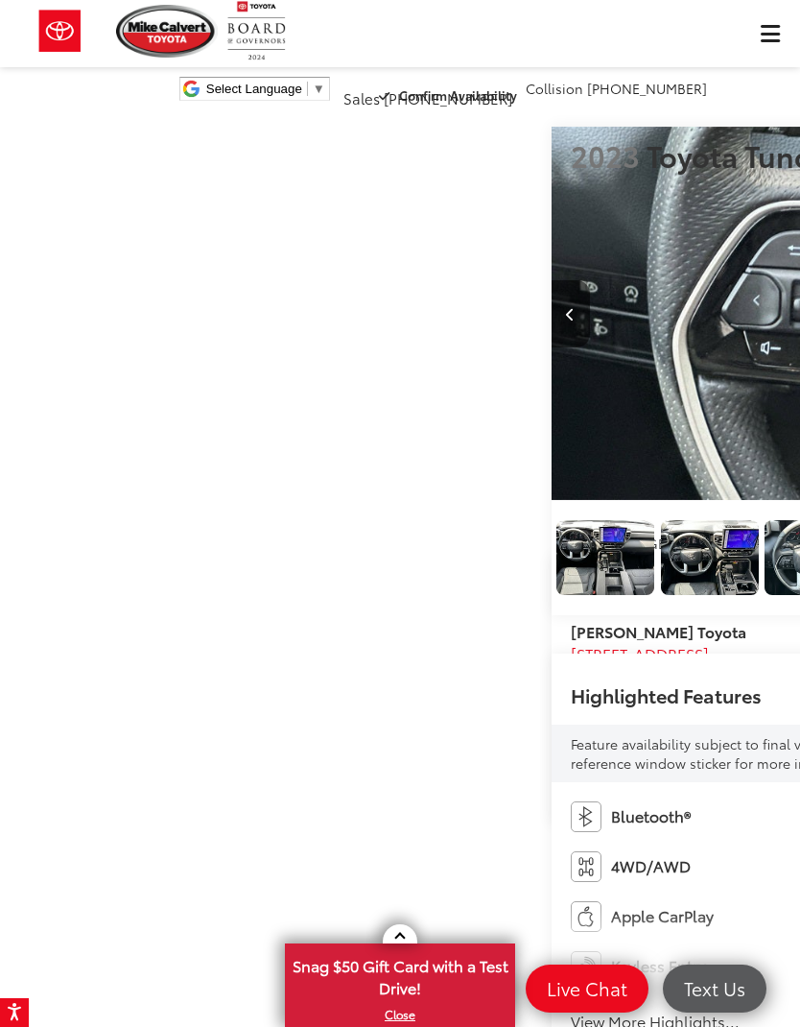
scroll to position [0, 5602]
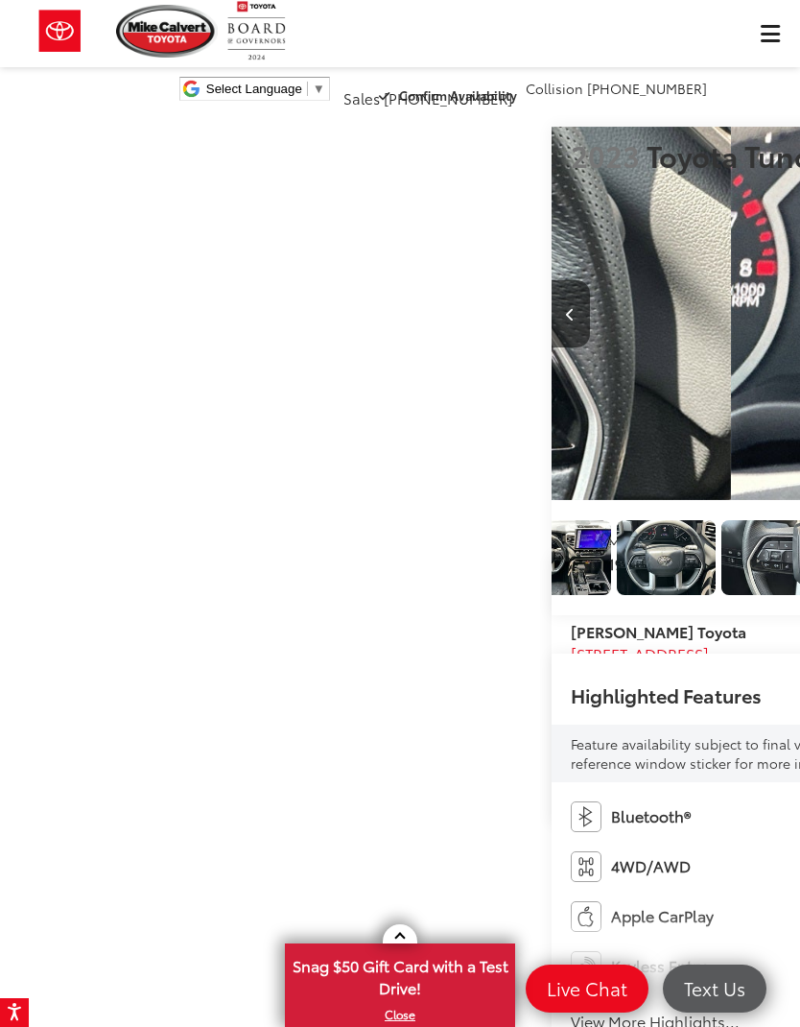
scroll to position [0, 6402]
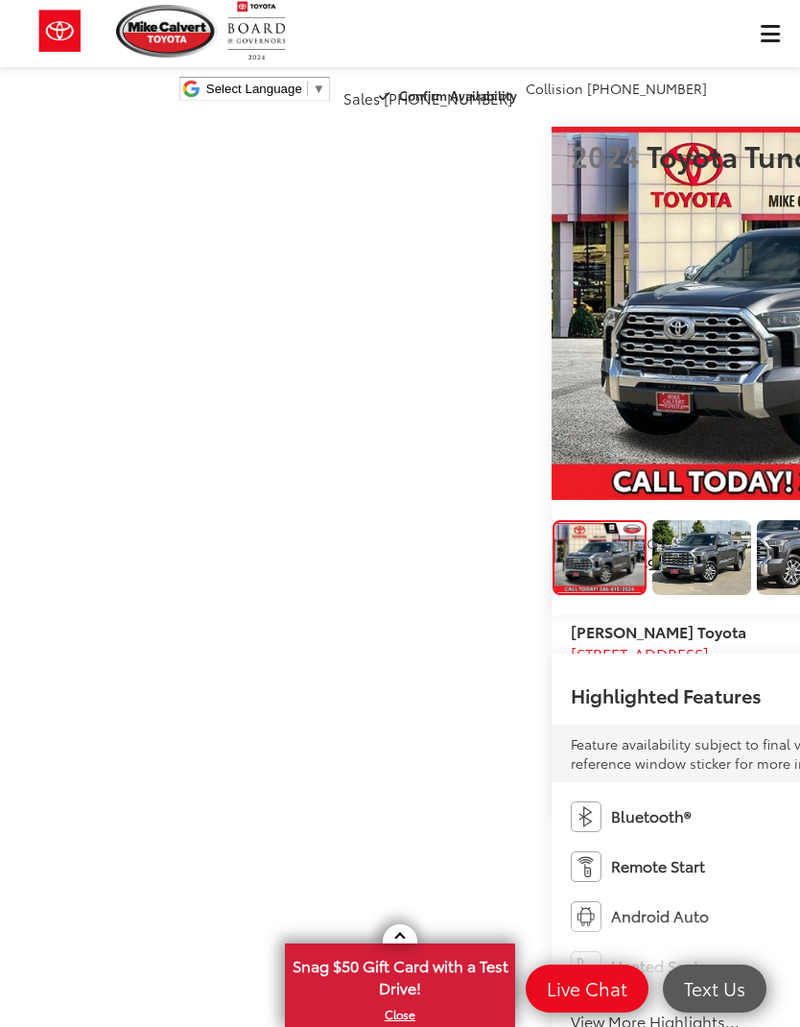
click at [652, 588] on img "Expand Photo 1" at bounding box center [702, 557] width 100 height 75
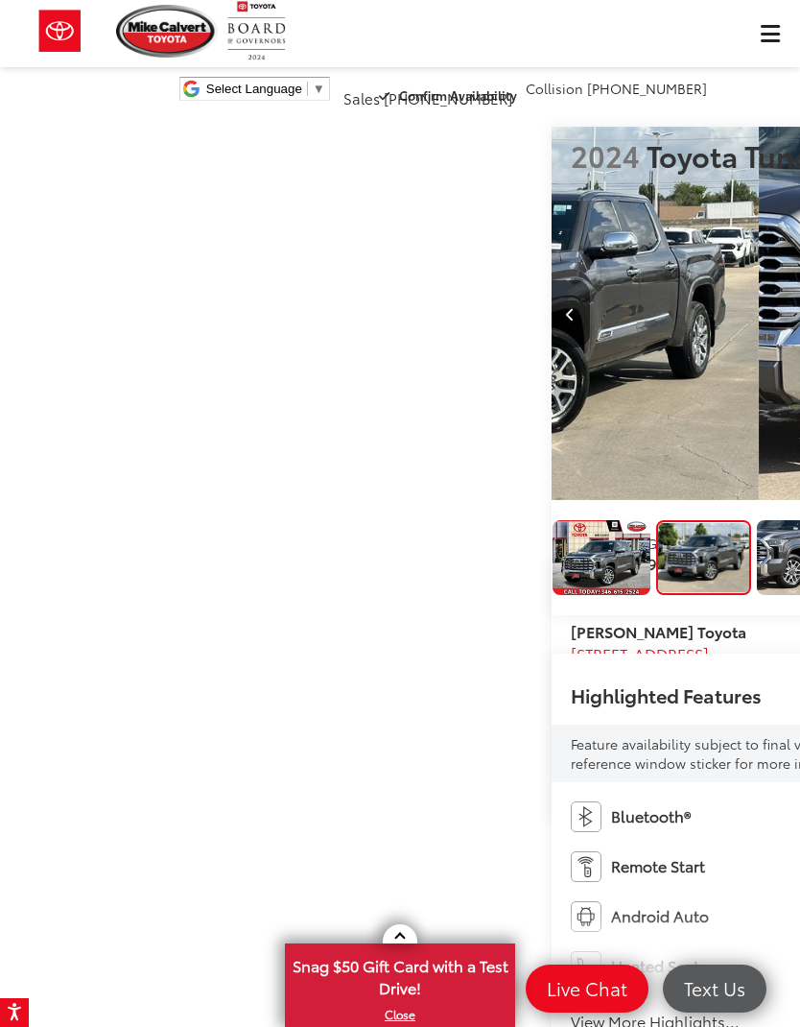
scroll to position [0, 800]
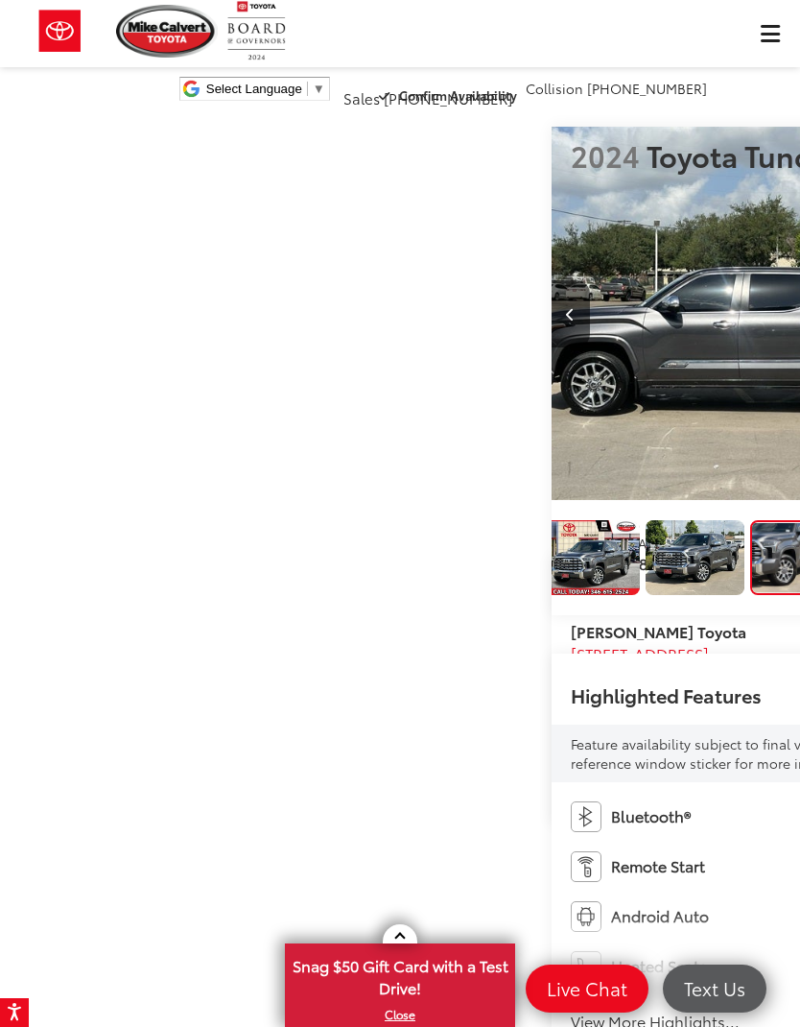
scroll to position [0, 13]
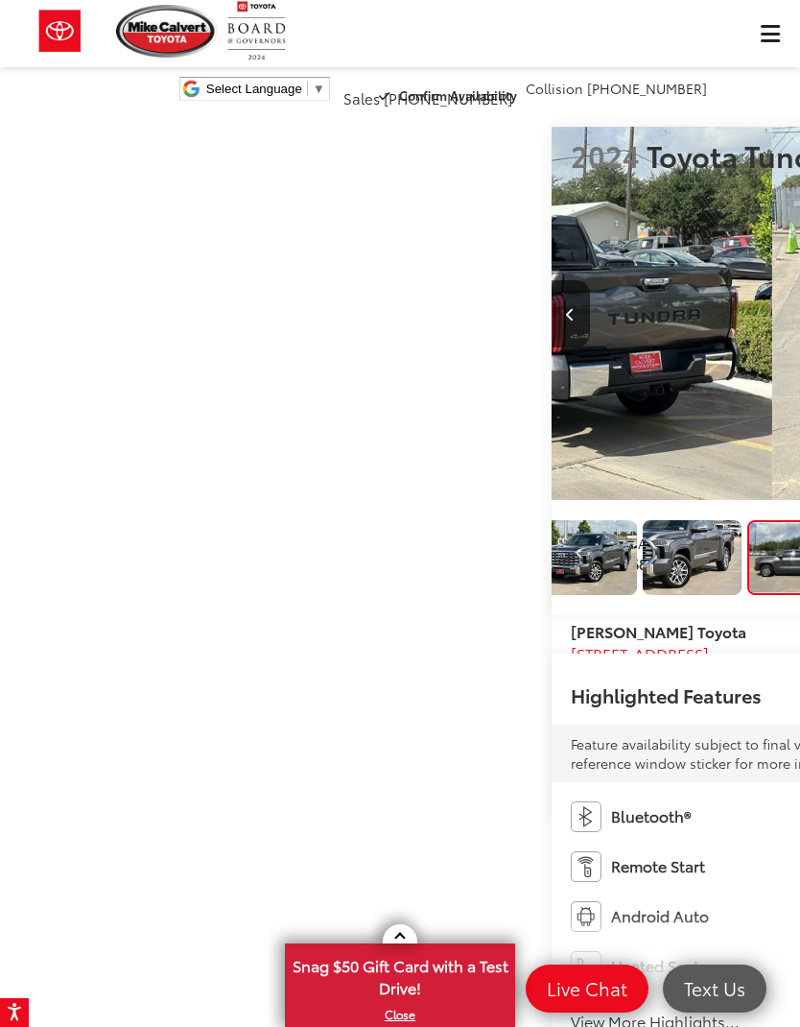
scroll to position [0, 181]
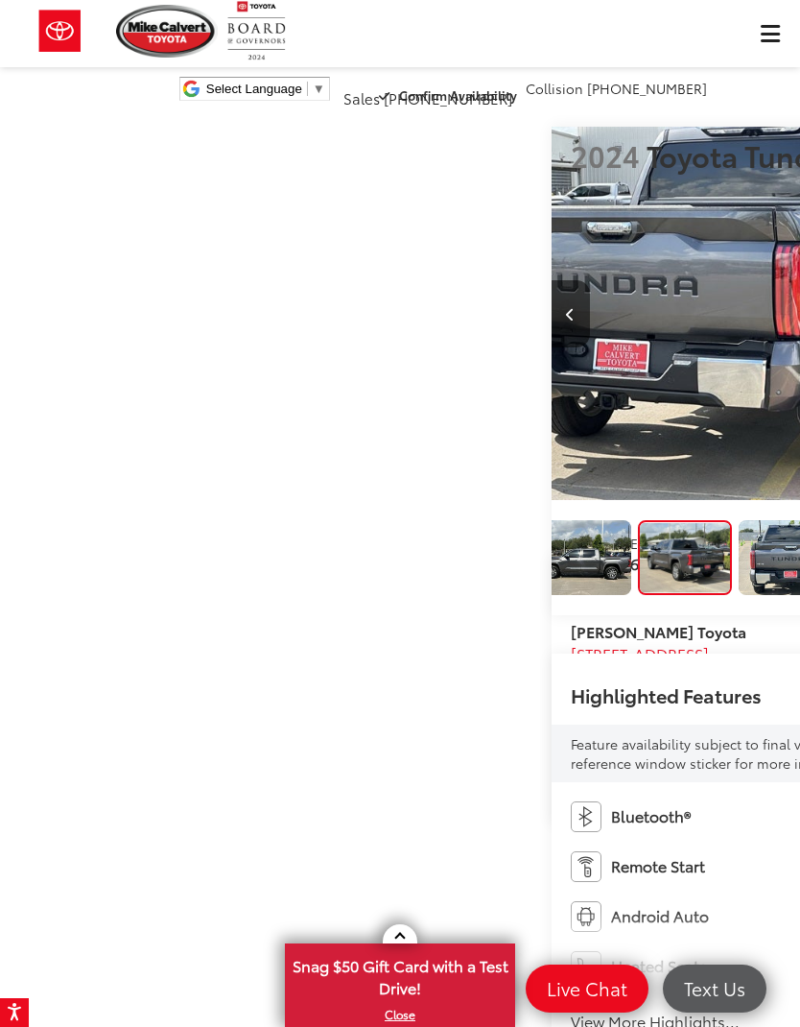
scroll to position [0, 3201]
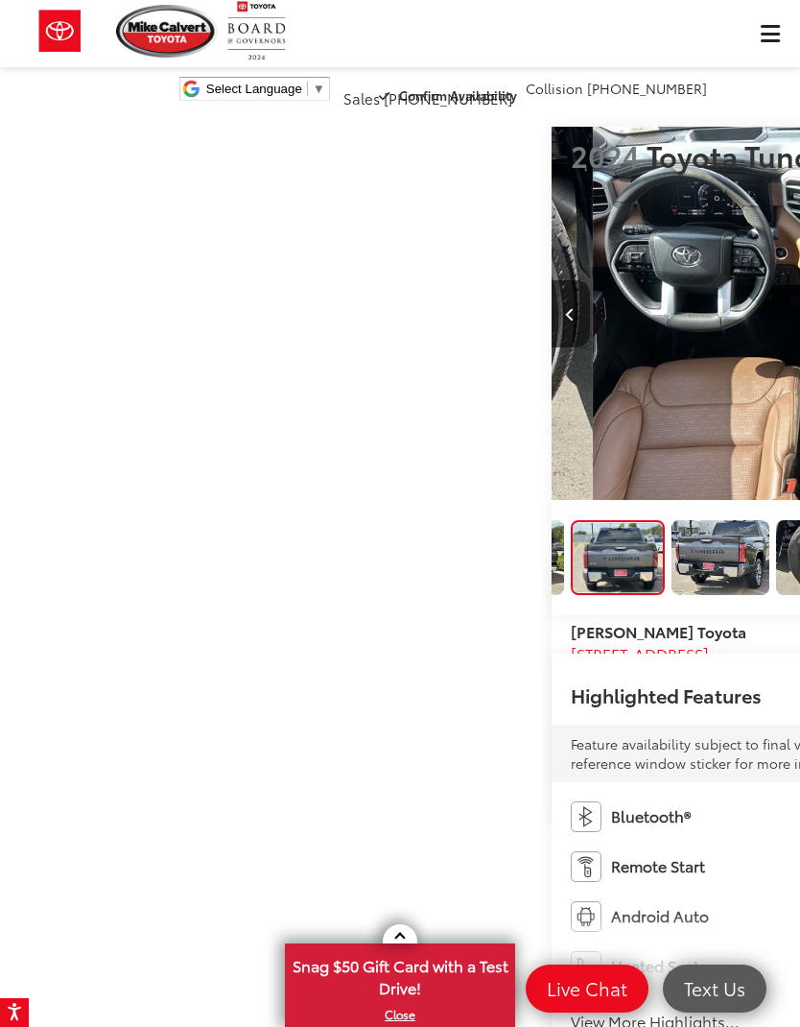
scroll to position [0, 4002]
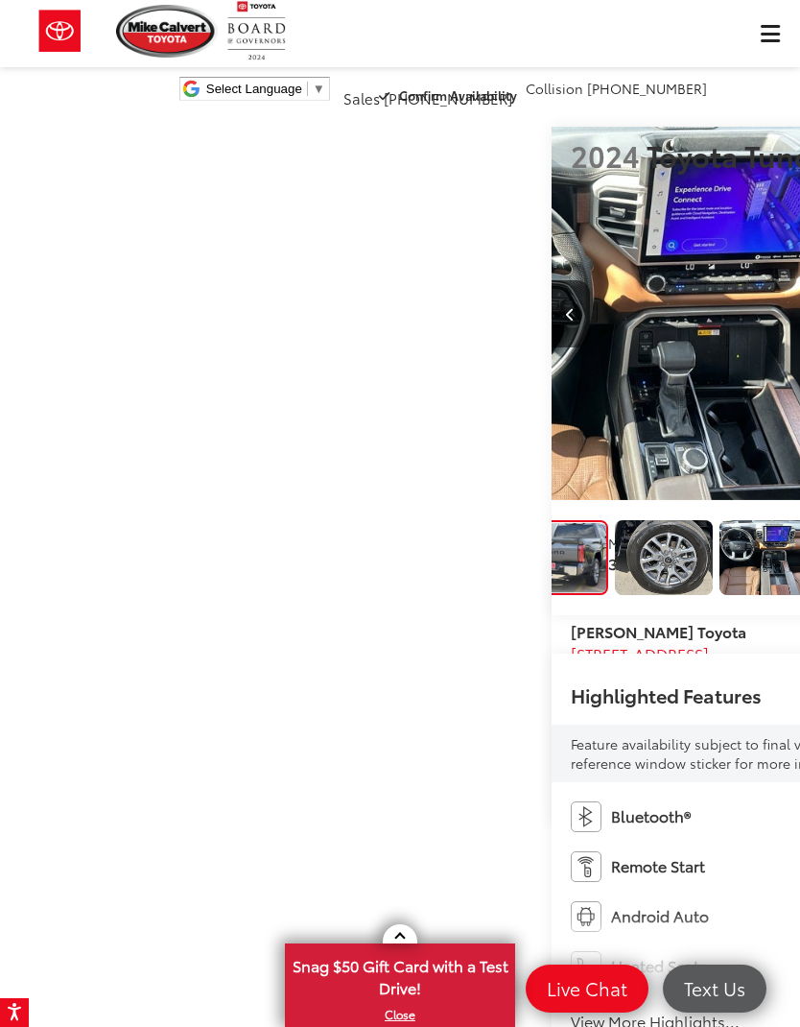
scroll to position [0, 4802]
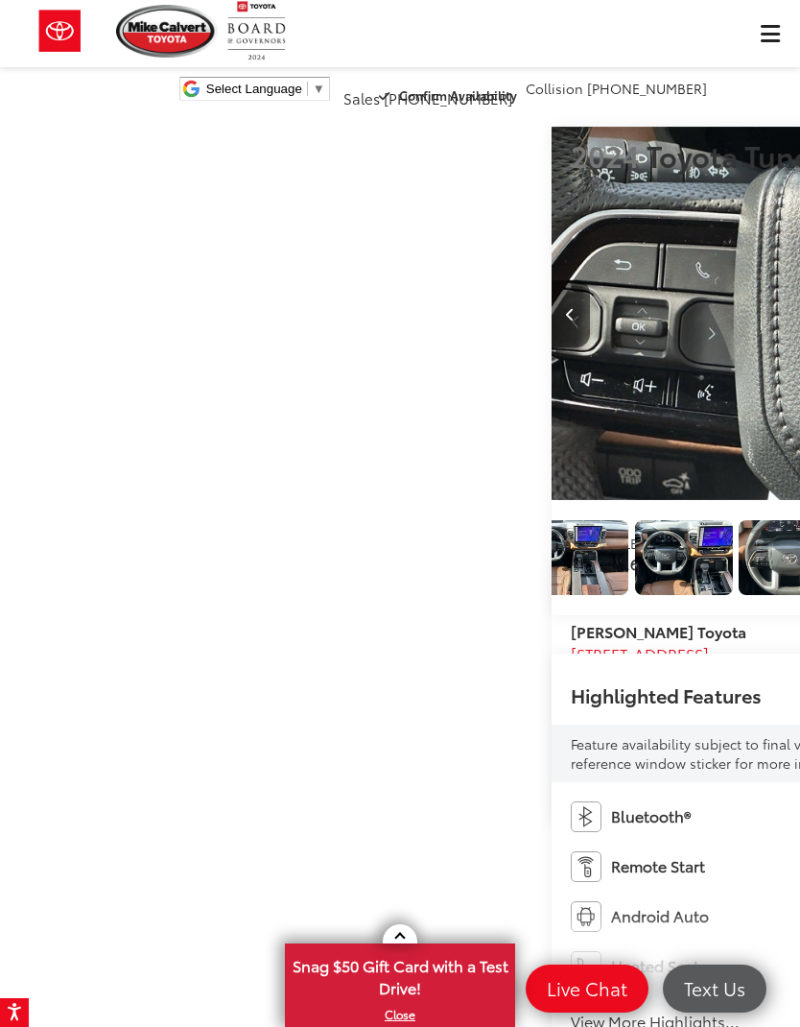
scroll to position [0, 0]
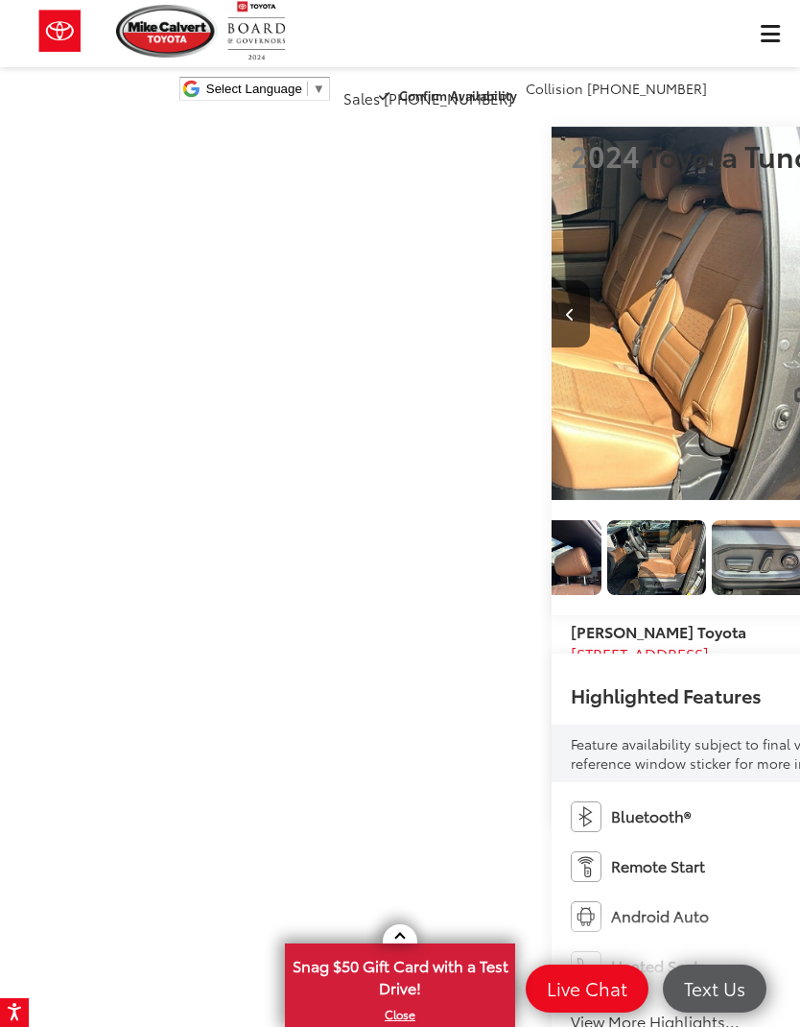
click at [552, 310] on button "Previous image" at bounding box center [571, 313] width 38 height 67
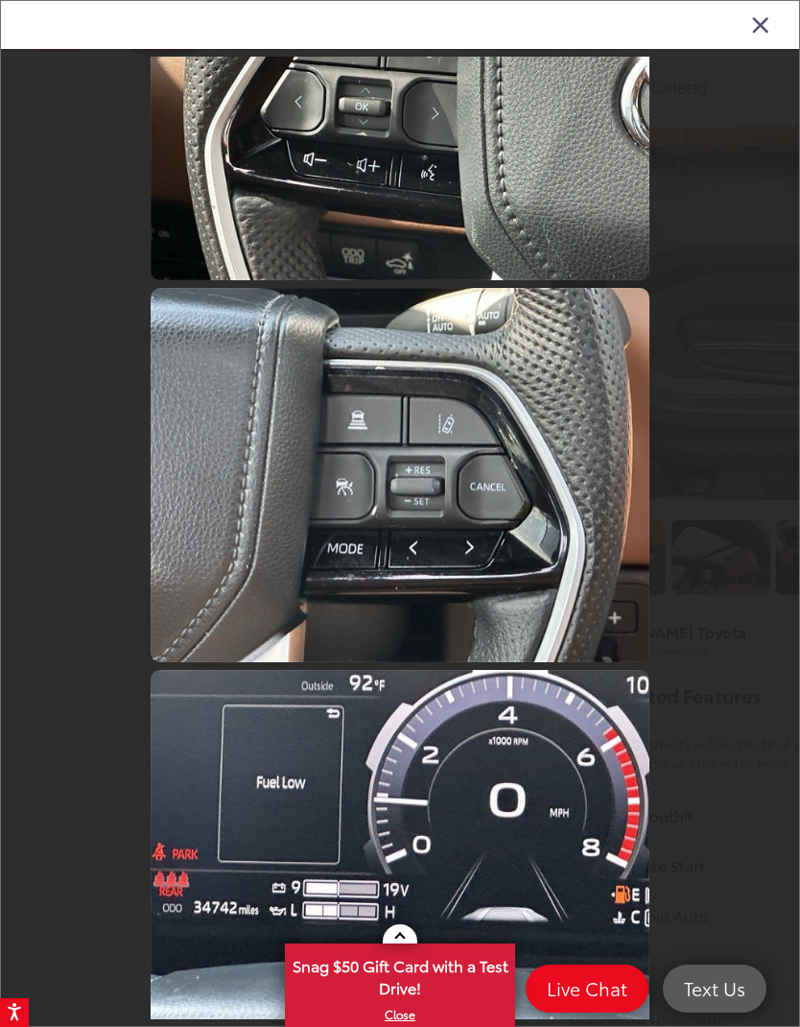
click at [752, 24] on icon "Close gallery" at bounding box center [760, 24] width 19 height 25
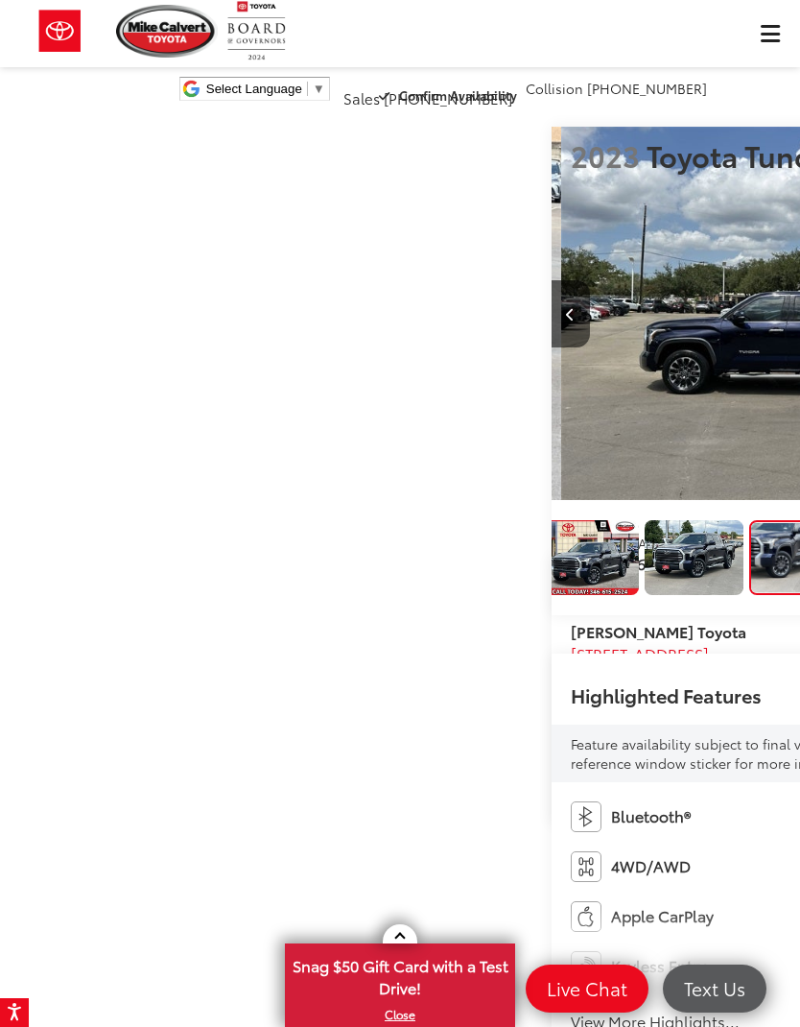
scroll to position [0, 13]
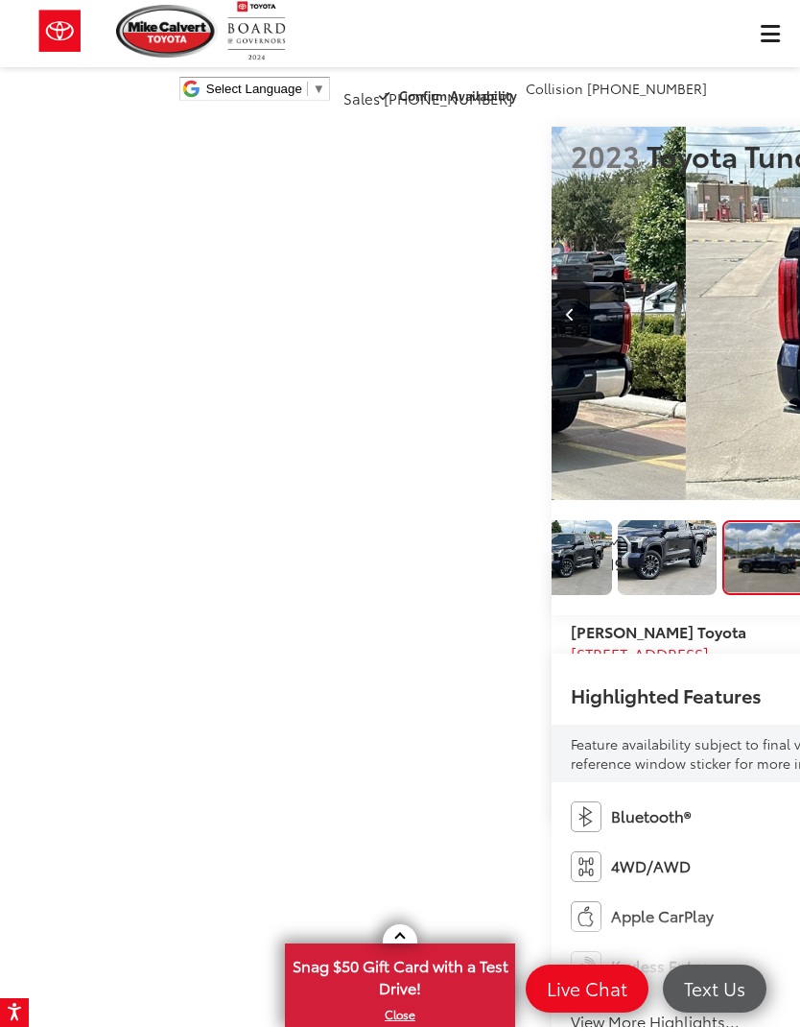
scroll to position [0, 2401]
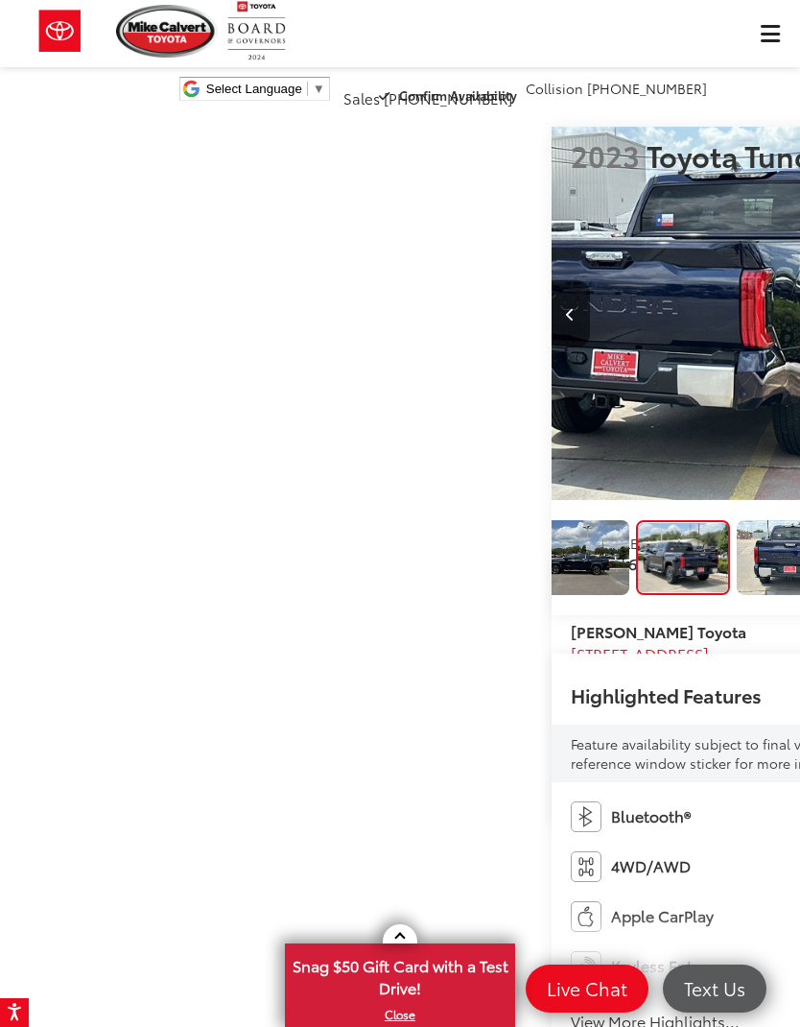
scroll to position [0, 349]
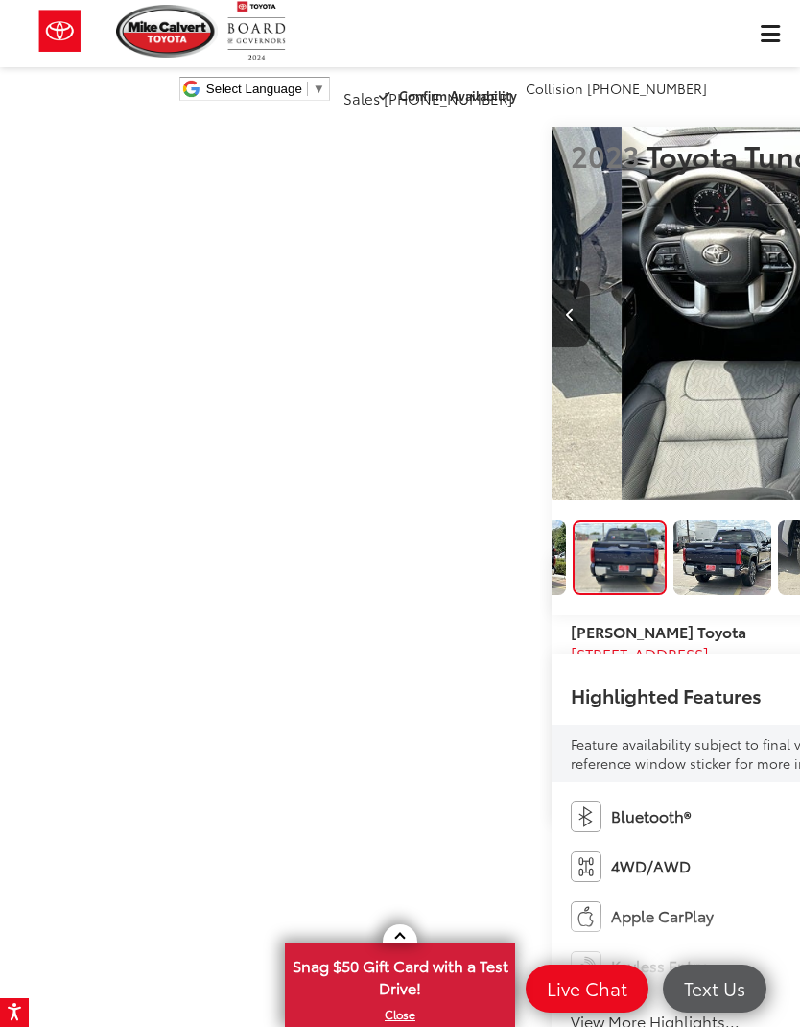
scroll to position [0, 4002]
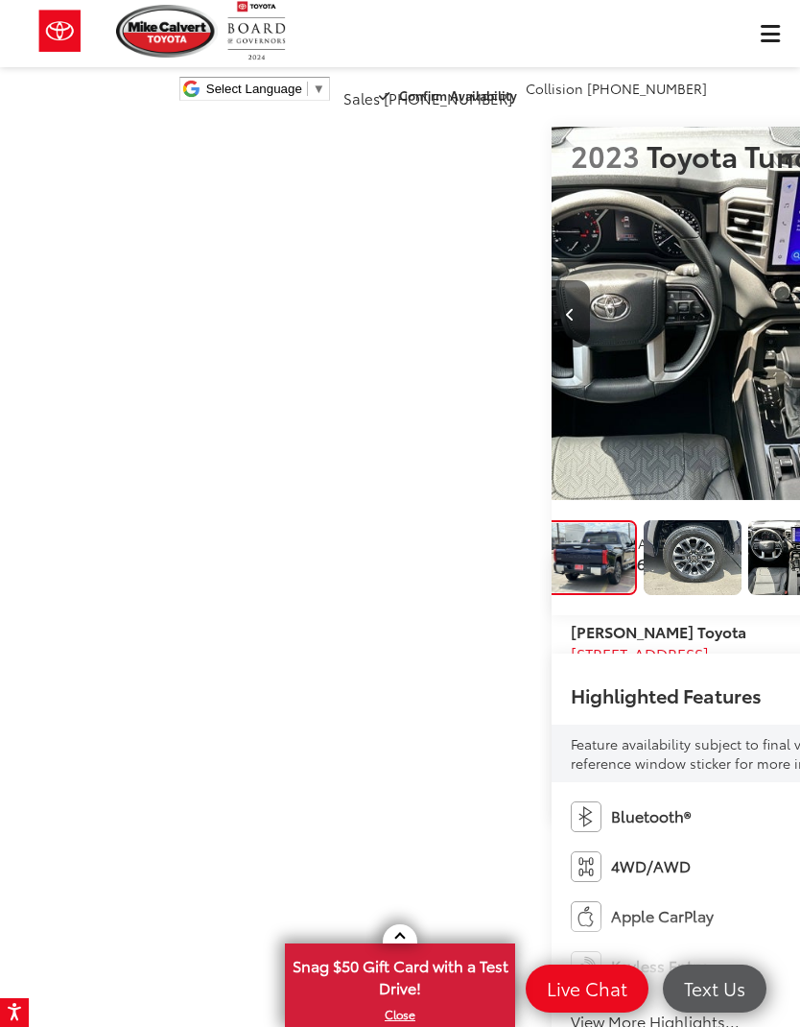
scroll to position [0, 686]
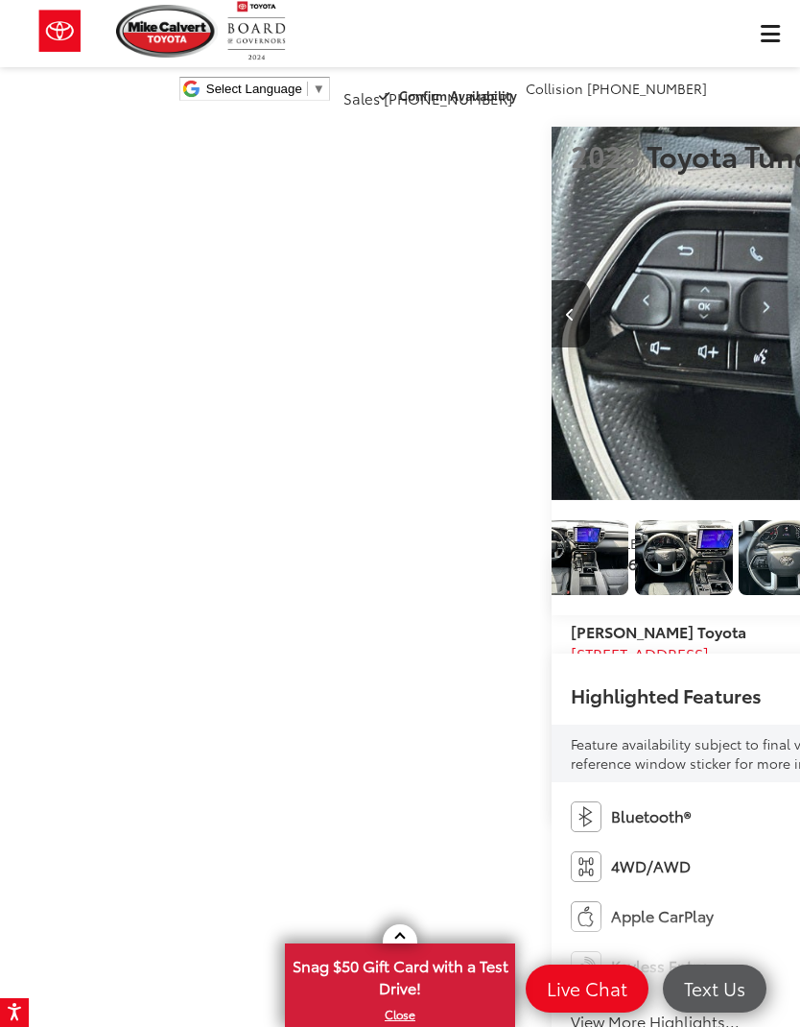
scroll to position [0, 5602]
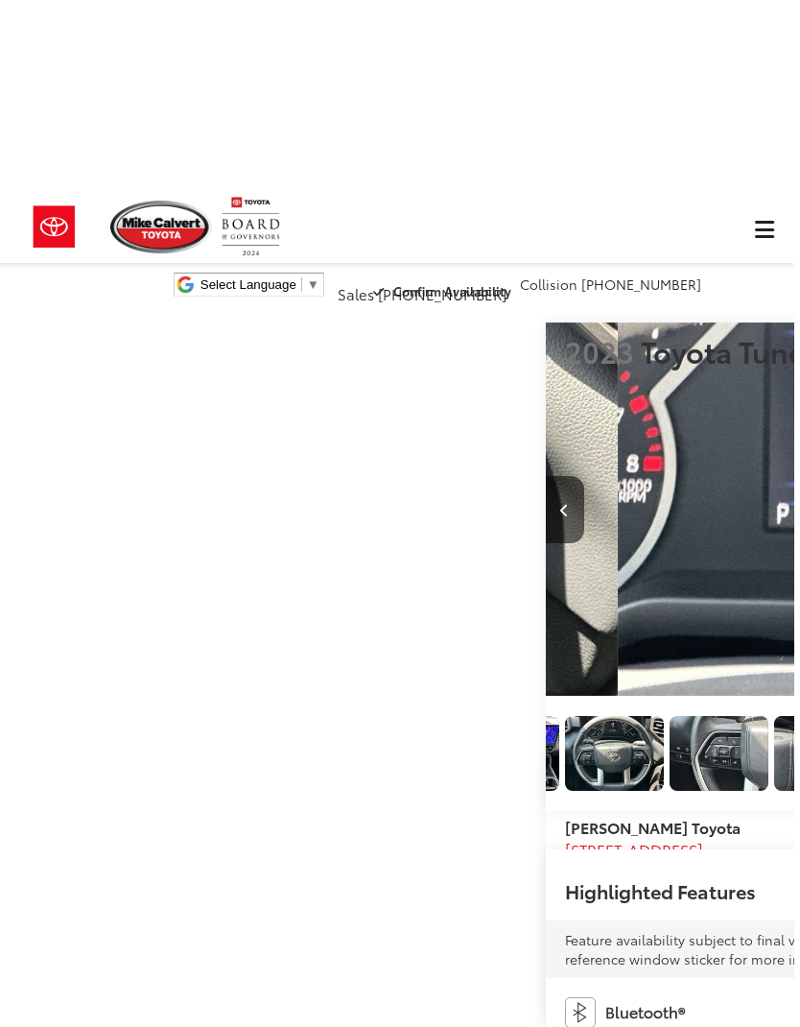
scroll to position [0, 0]
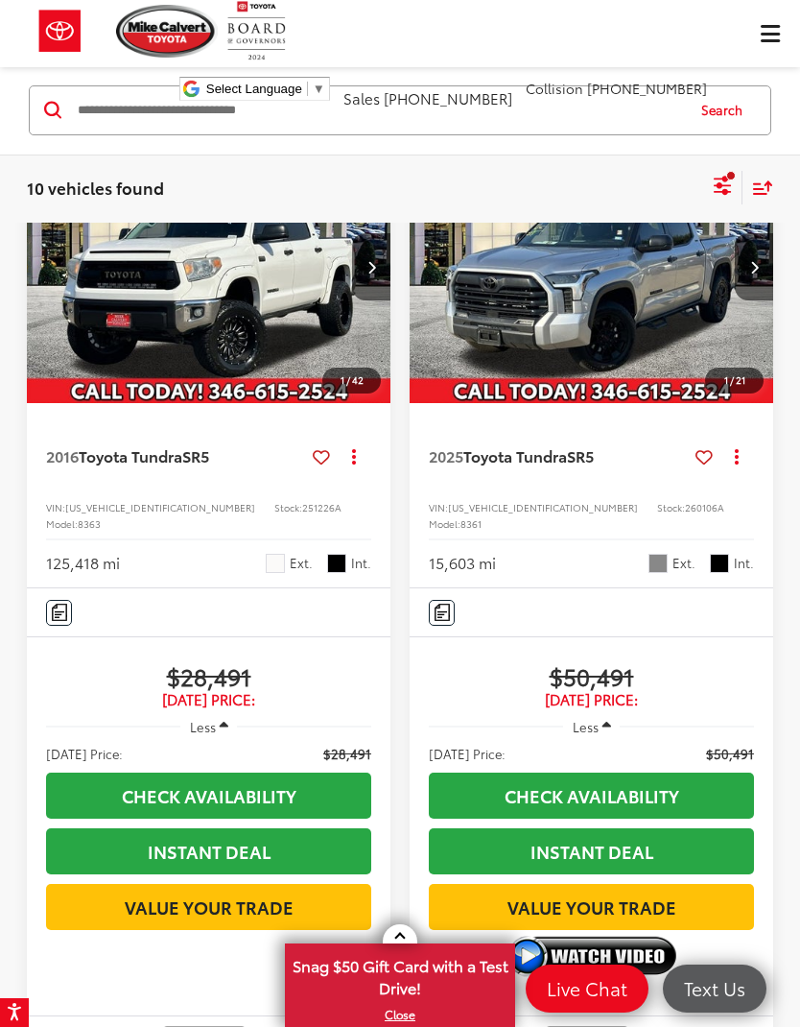
scroll to position [3324, 0]
